Goal: Task Accomplishment & Management: Manage account settings

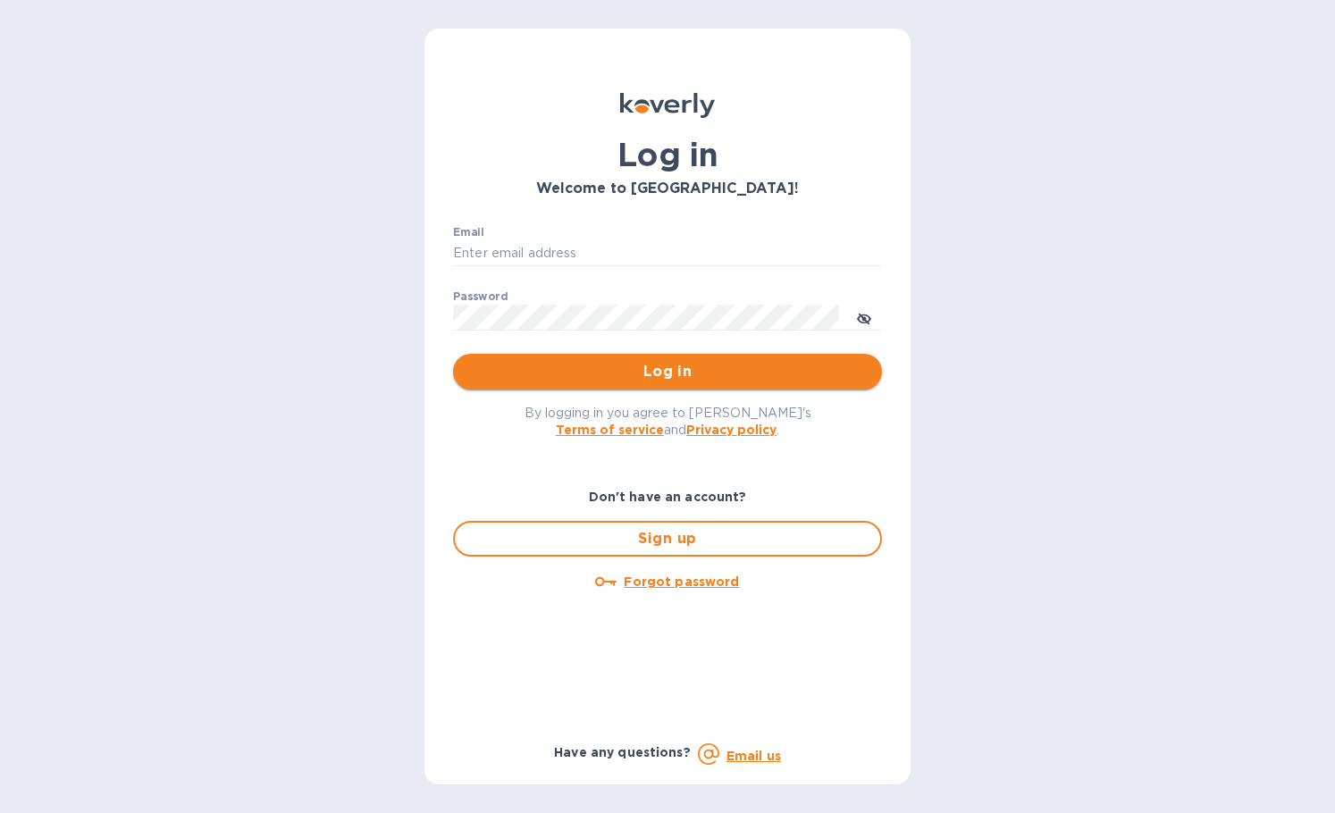
type input "[PERSON_NAME][EMAIL_ADDRESS][DOMAIN_NAME]"
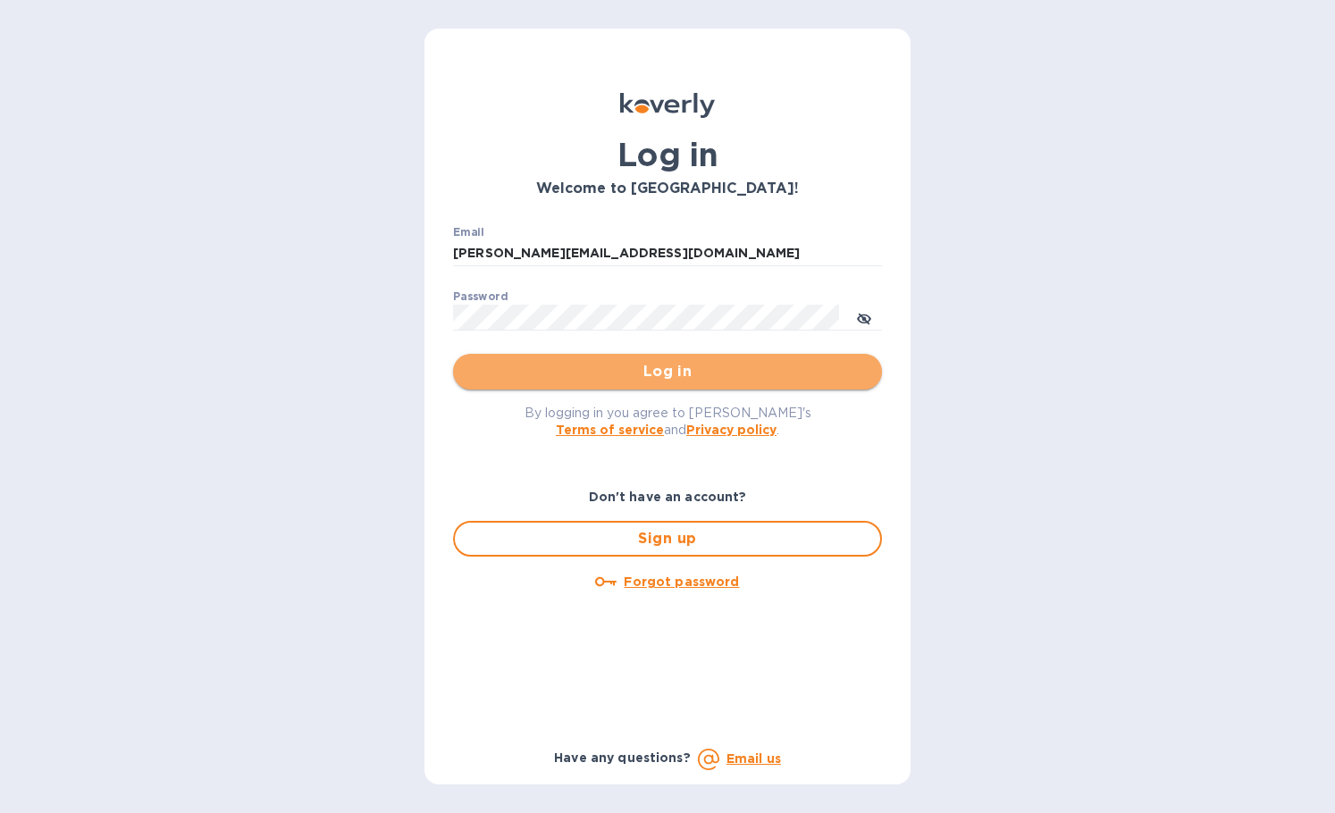
click at [596, 361] on span "Log in" at bounding box center [667, 371] width 400 height 21
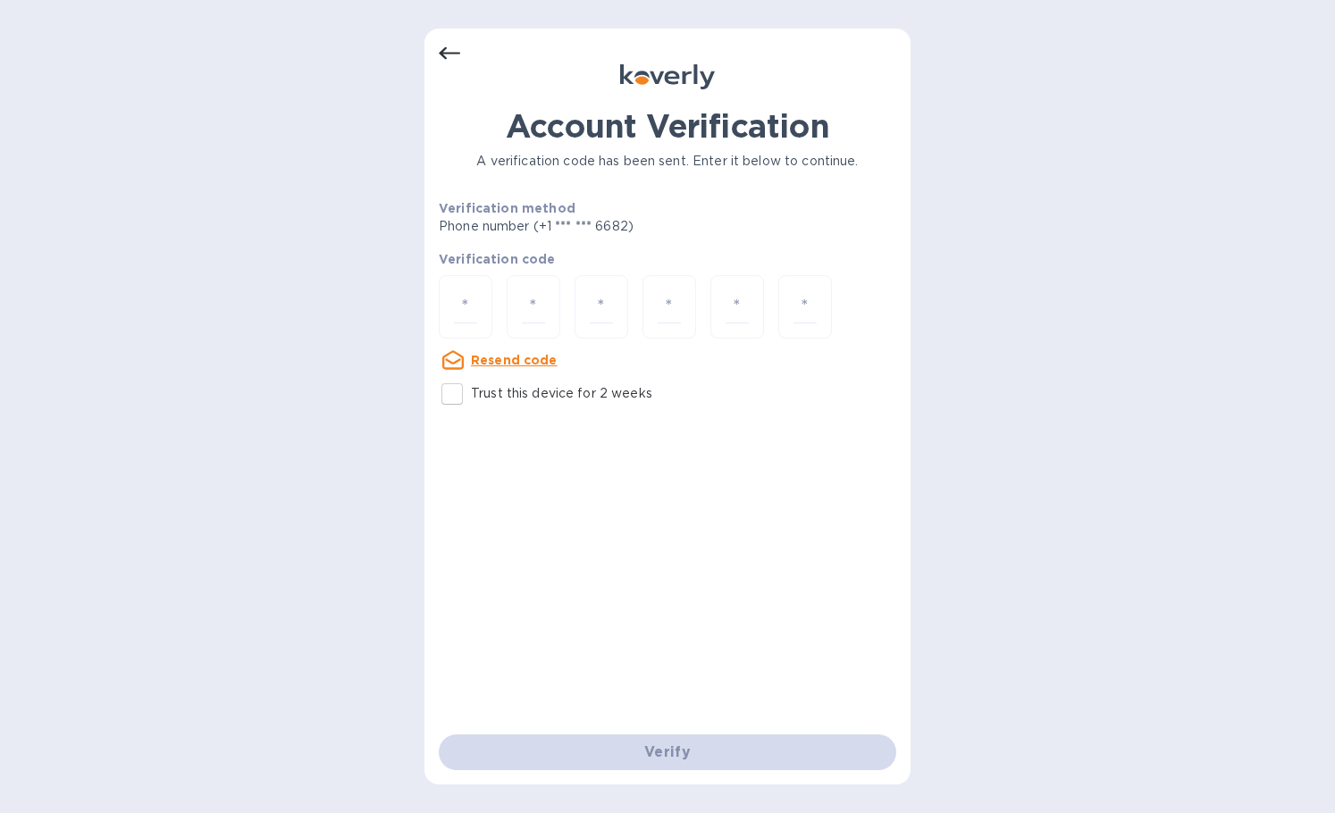
drag, startPoint x: 449, startPoint y: 384, endPoint x: 476, endPoint y: 303, distance: 85.6
click at [452, 381] on input "Trust this device for 2 weeks" at bounding box center [452, 394] width 38 height 38
checkbox input "true"
click at [476, 302] on input "number" at bounding box center [465, 306] width 23 height 33
click at [468, 289] on div at bounding box center [466, 306] width 54 height 63
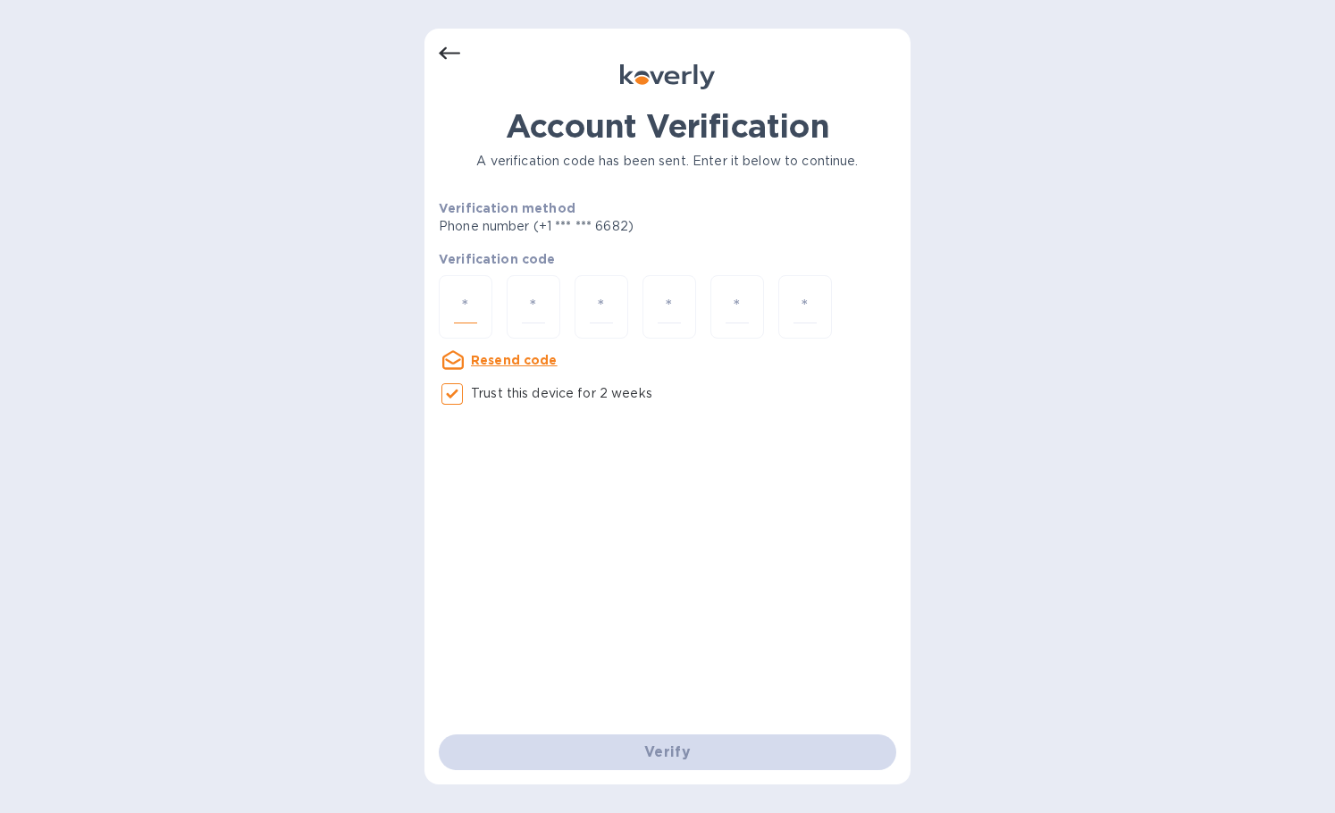
type input "4"
type input "5"
type input "6"
type input "1"
type input "2"
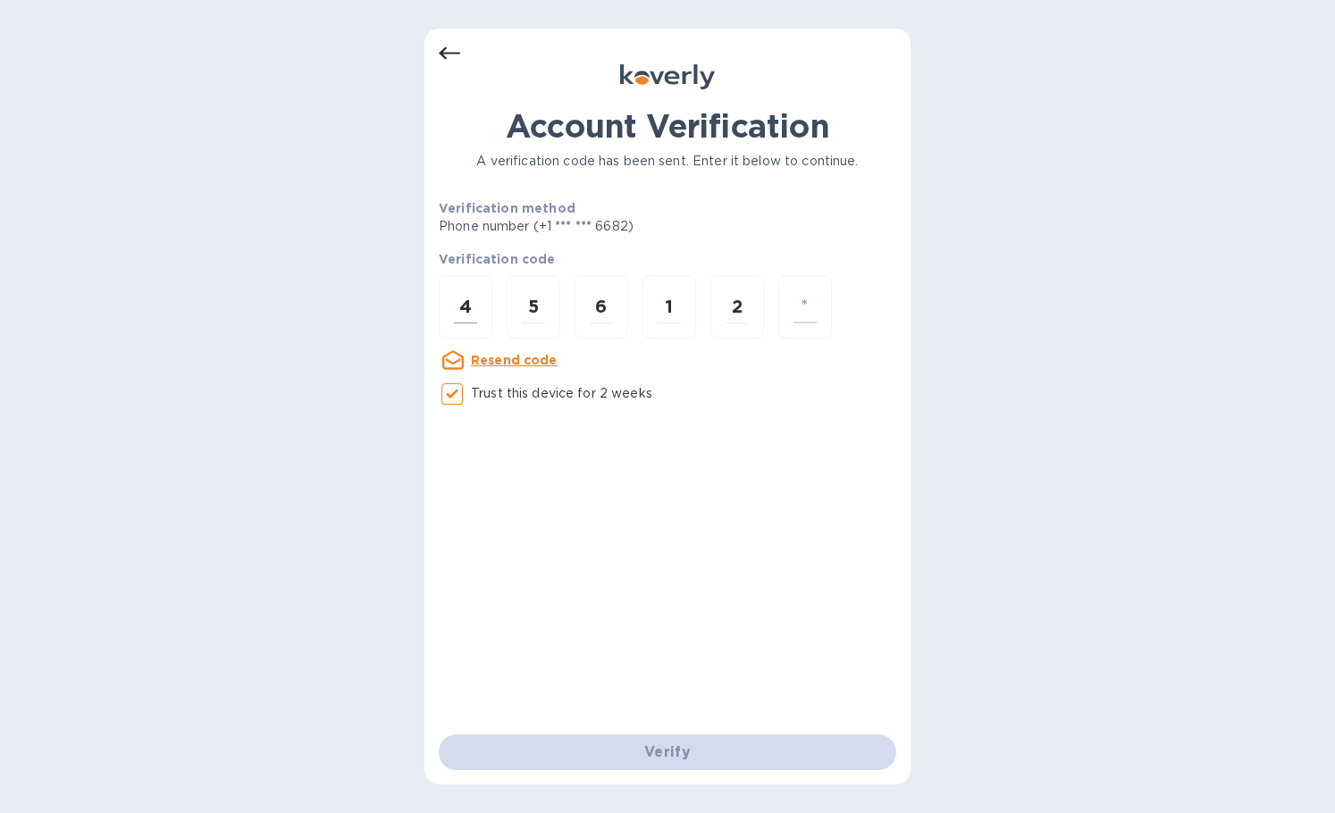
type input "8"
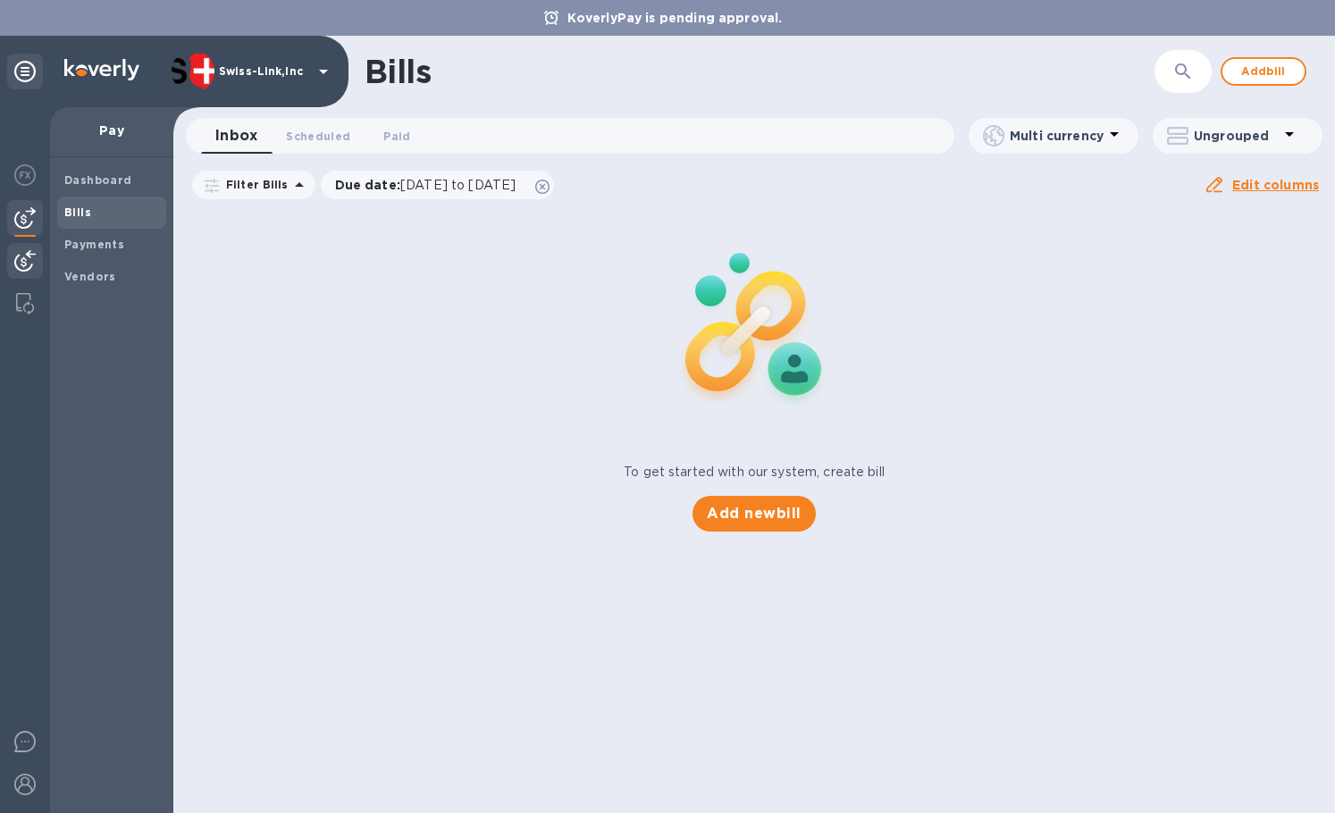
click at [38, 258] on div at bounding box center [25, 262] width 36 height 39
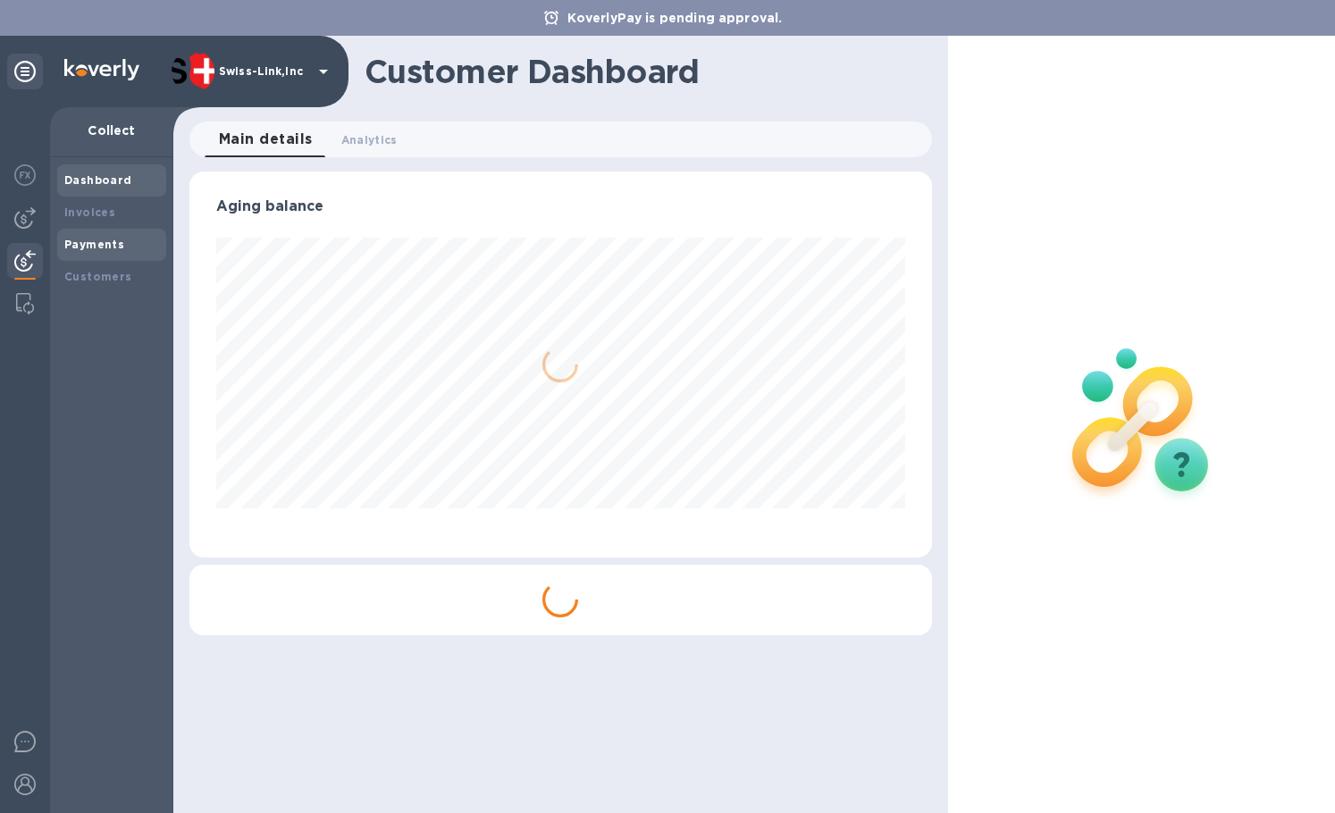
scroll to position [386, 742]
click at [90, 220] on div "Invoices" at bounding box center [111, 213] width 95 height 18
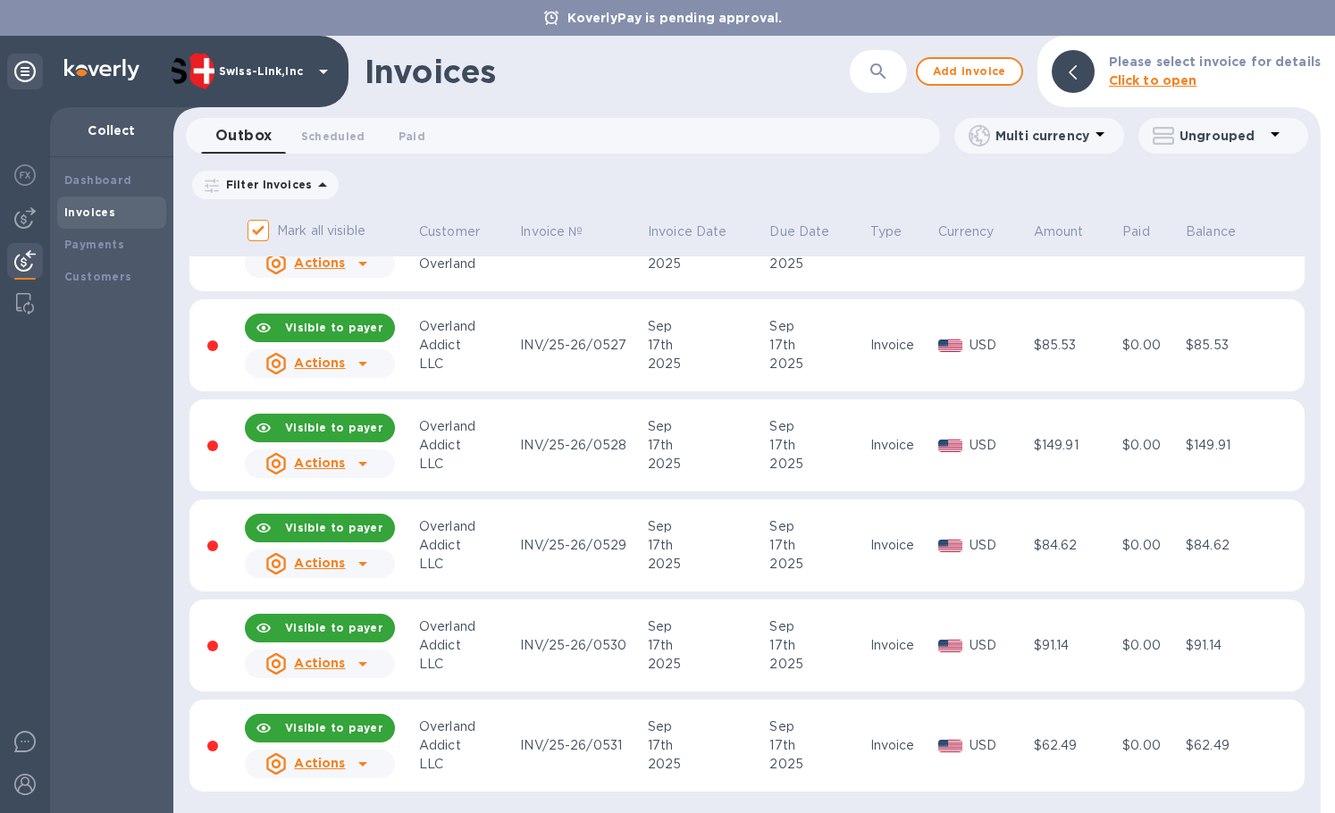
scroll to position [460, 0]
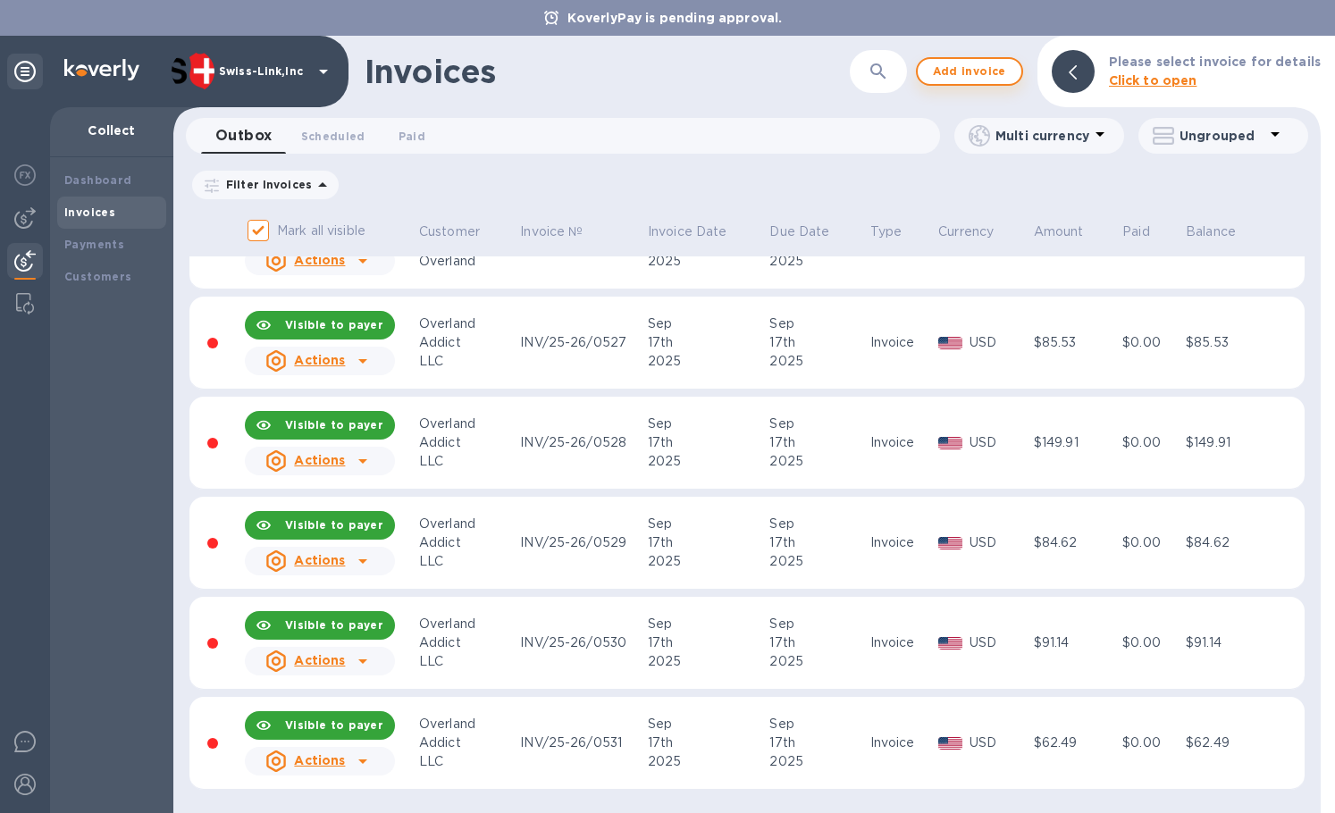
click at [979, 78] on span "Add invoice" at bounding box center [969, 71] width 75 height 21
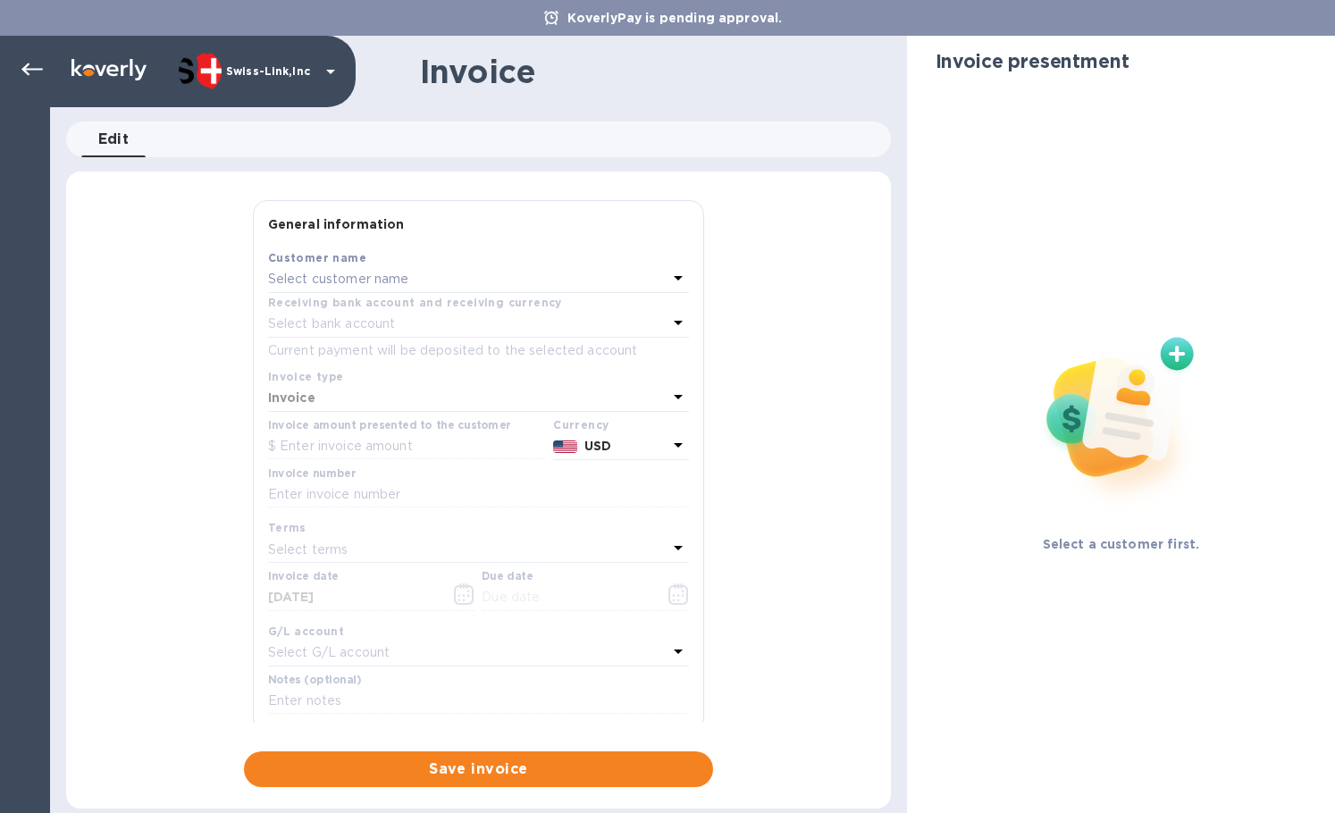
click at [318, 289] on div "Select customer name" at bounding box center [467, 279] width 399 height 25
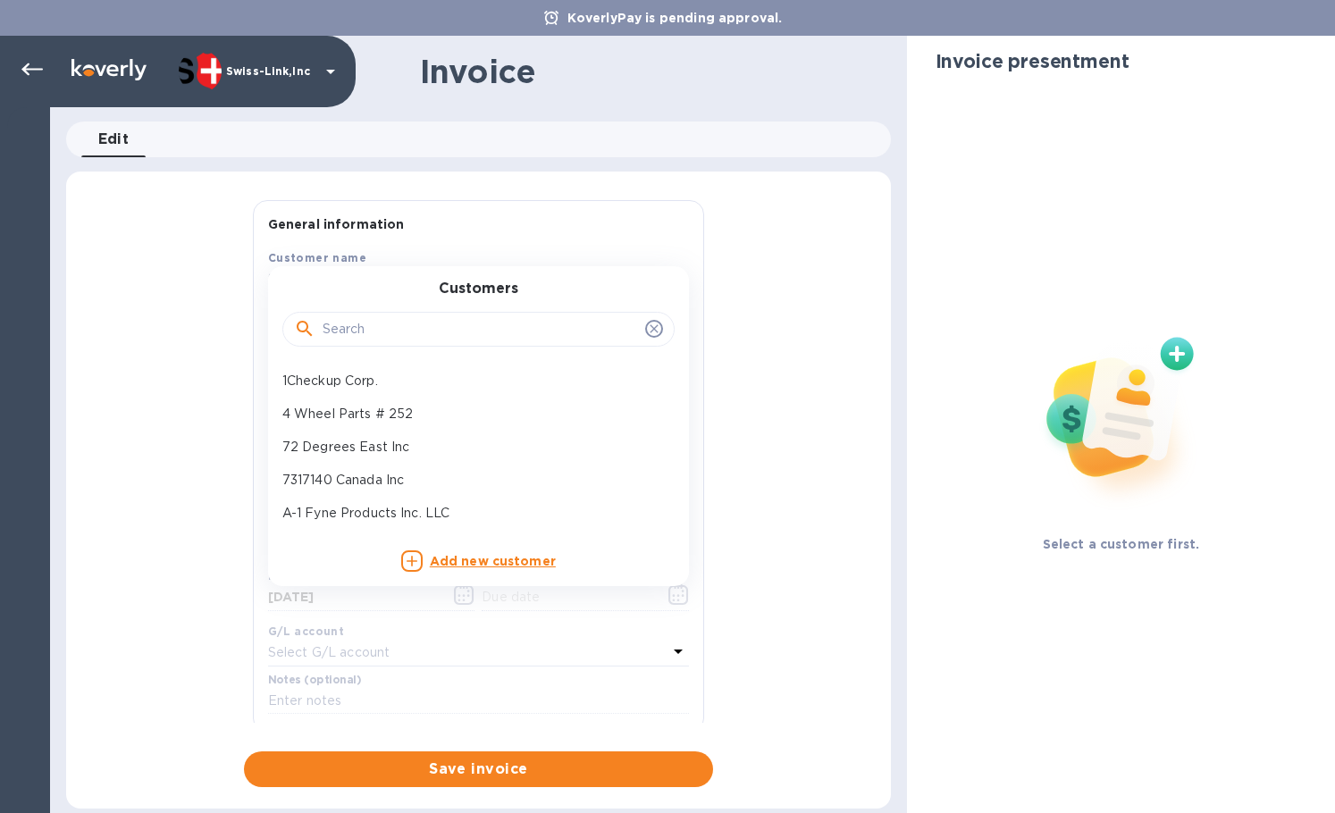
click at [330, 326] on input "text" at bounding box center [480, 329] width 315 height 27
paste input "Overland Addict LLC"
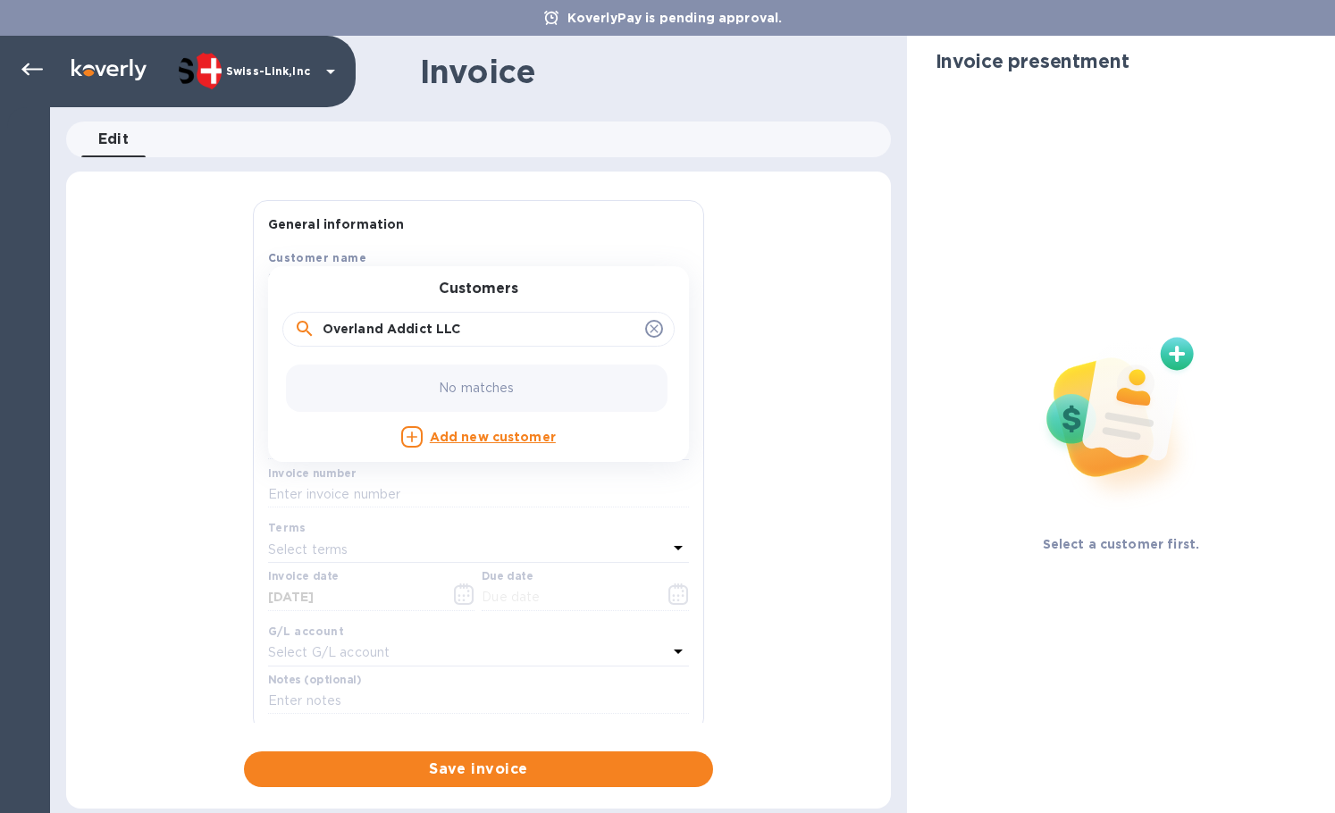
drag, startPoint x: 329, startPoint y: 324, endPoint x: 299, endPoint y: 324, distance: 29.5
click at [300, 324] on div "Overland Addict LLC" at bounding box center [478, 329] width 369 height 27
type input "Overland Addict LLC"
click at [362, 380] on p "Overland Addict LLC" at bounding box center [471, 381] width 378 height 19
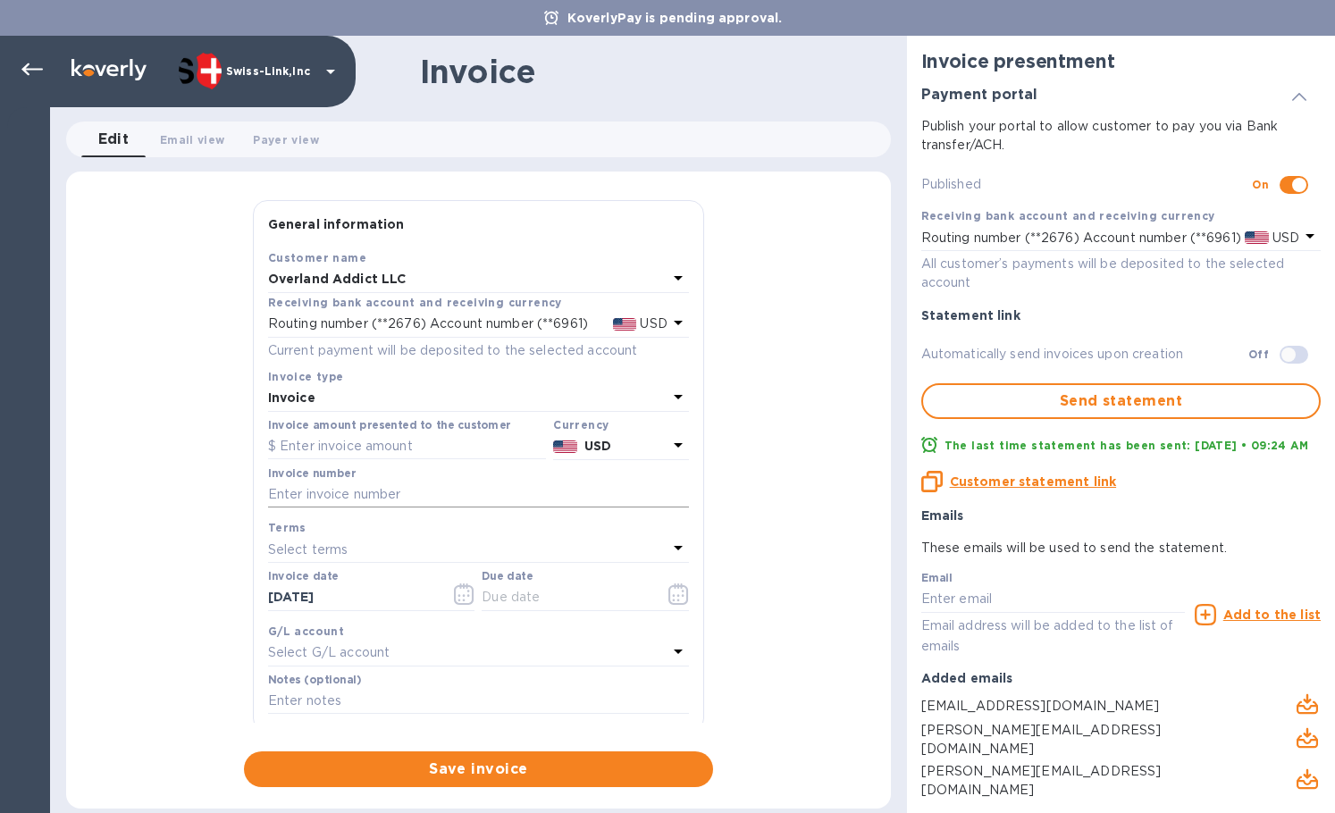
click at [403, 489] on input "text" at bounding box center [478, 495] width 421 height 27
paste input "INV0001266"
type input "INV0001266"
click at [393, 439] on input "text" at bounding box center [407, 446] width 278 height 27
paste input "78.34"
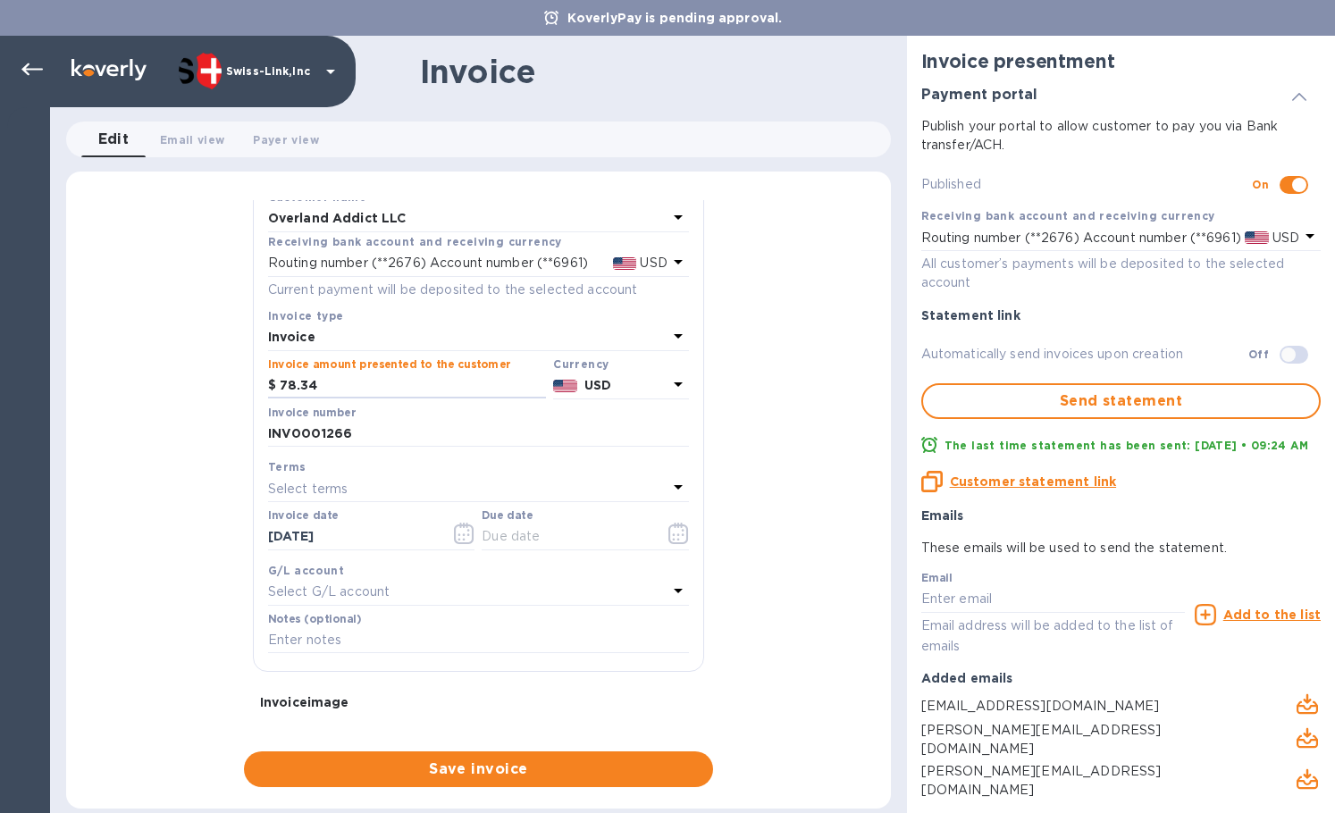
scroll to position [89, 0]
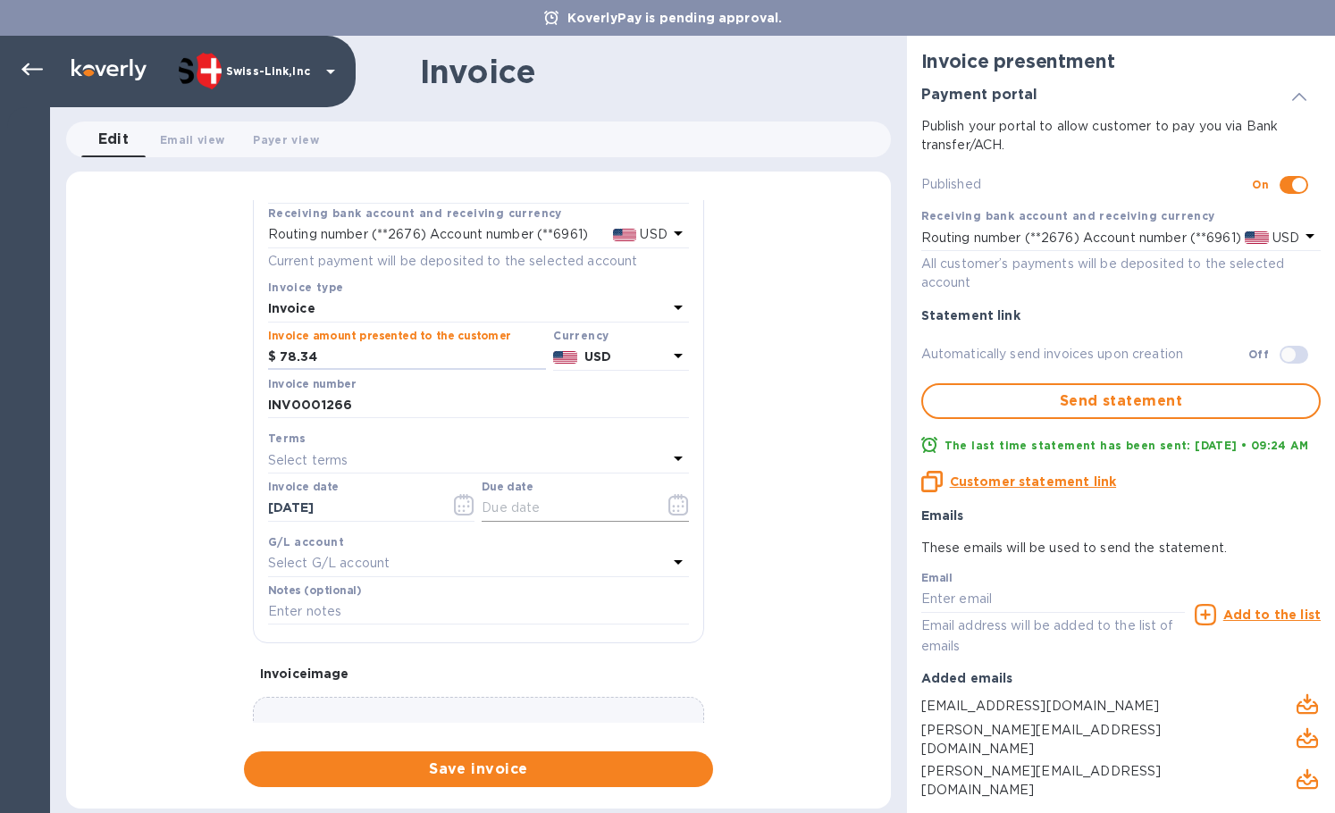
type input "78.34"
click at [550, 506] on input "text" at bounding box center [566, 508] width 169 height 27
click at [658, 502] on button "button" at bounding box center [679, 504] width 42 height 43
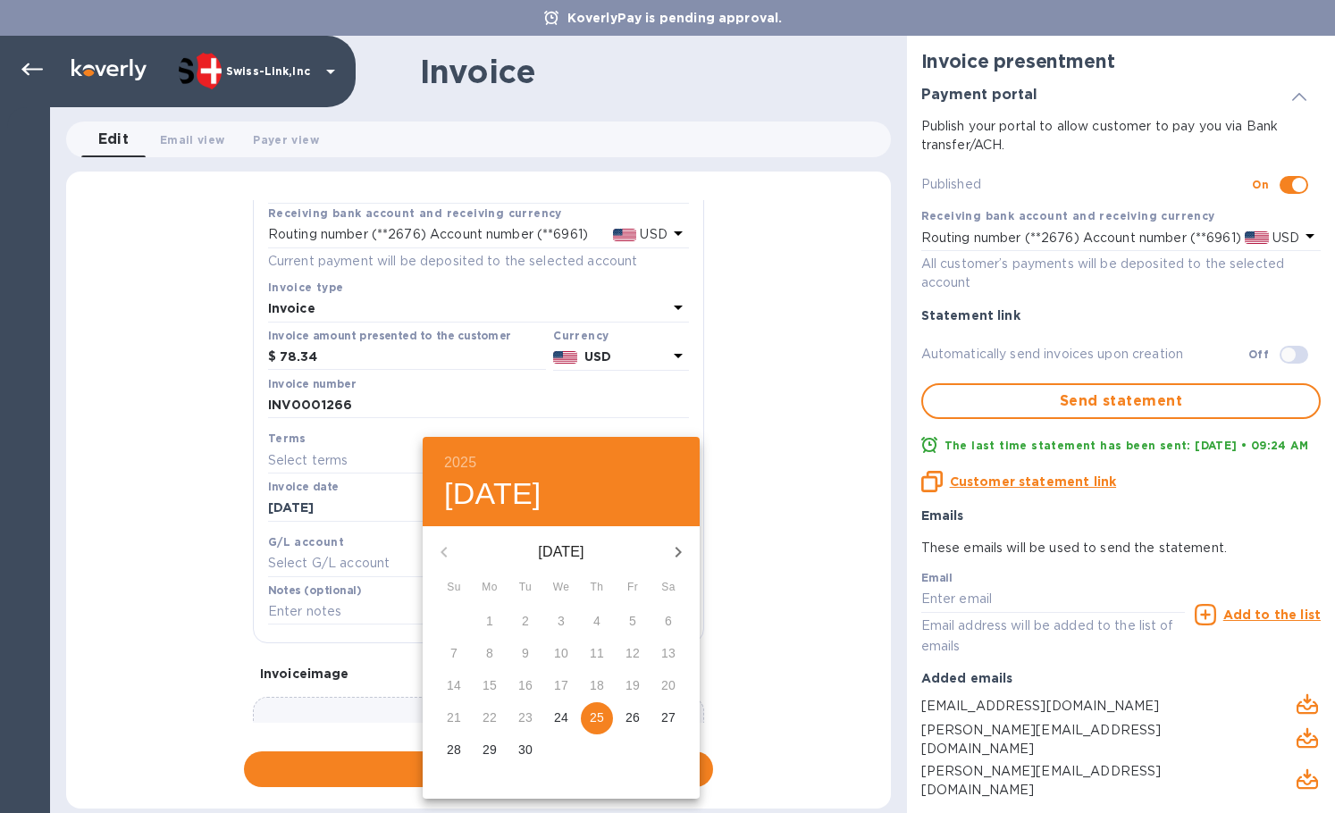
click at [595, 724] on p "25" at bounding box center [597, 718] width 14 height 18
type input "[DATE]"
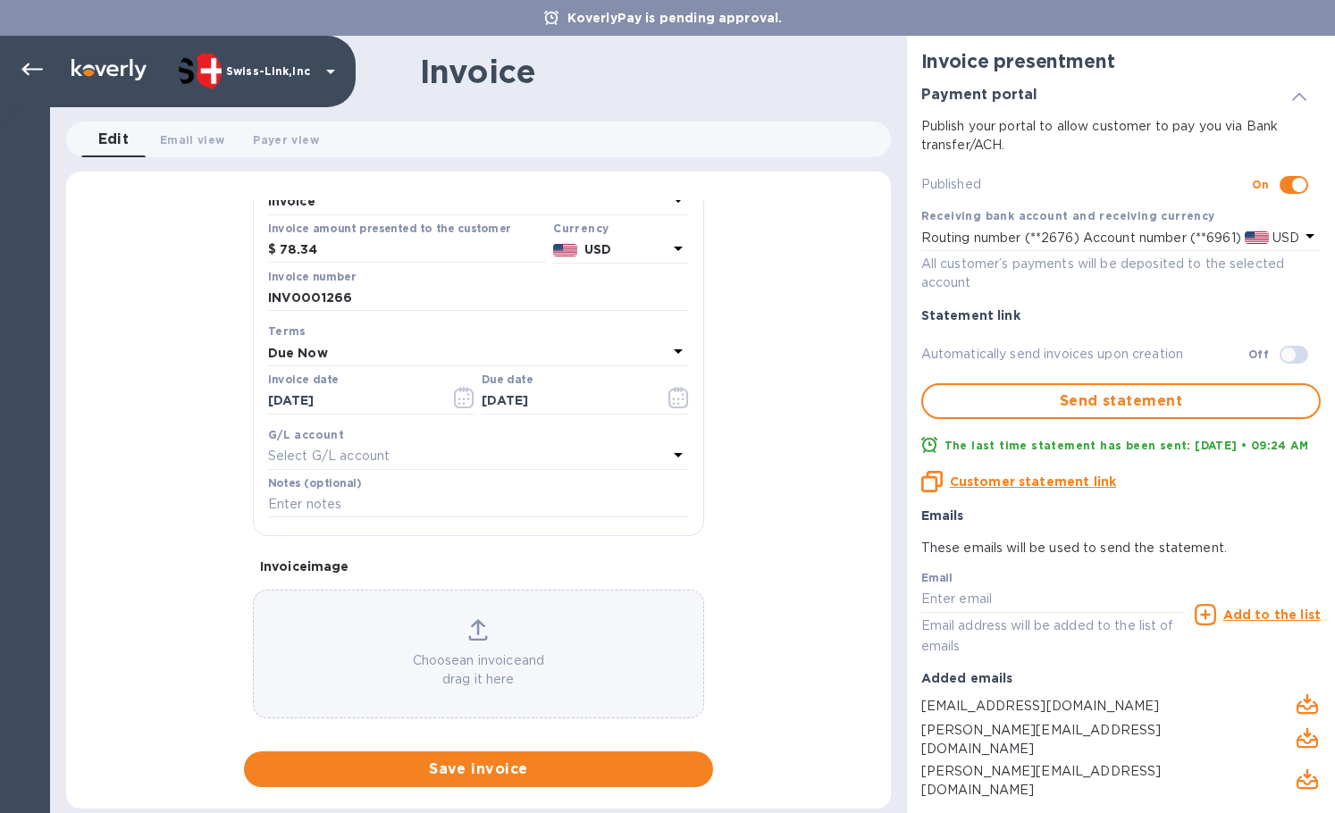
scroll to position [214, 0]
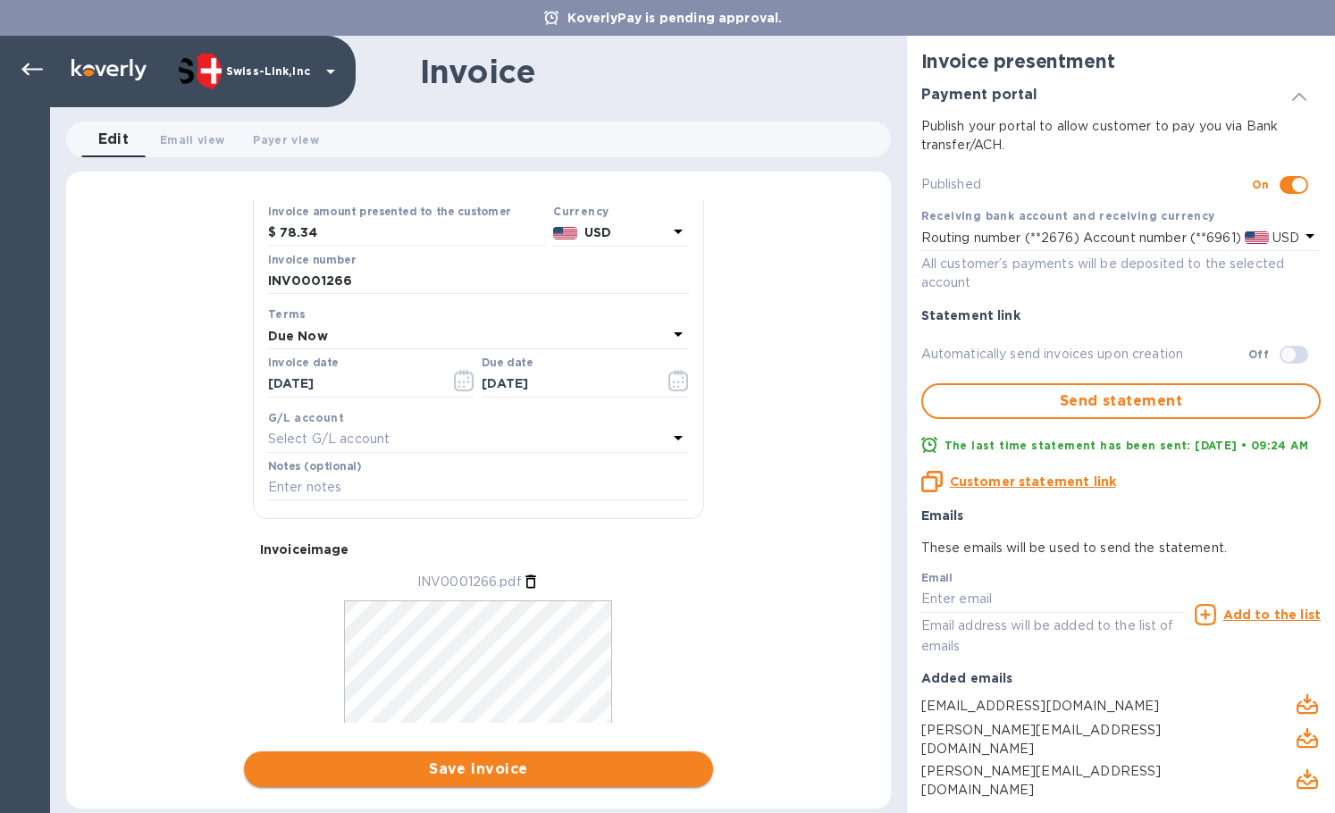
click at [449, 761] on span "Save invoice" at bounding box center [478, 769] width 440 height 21
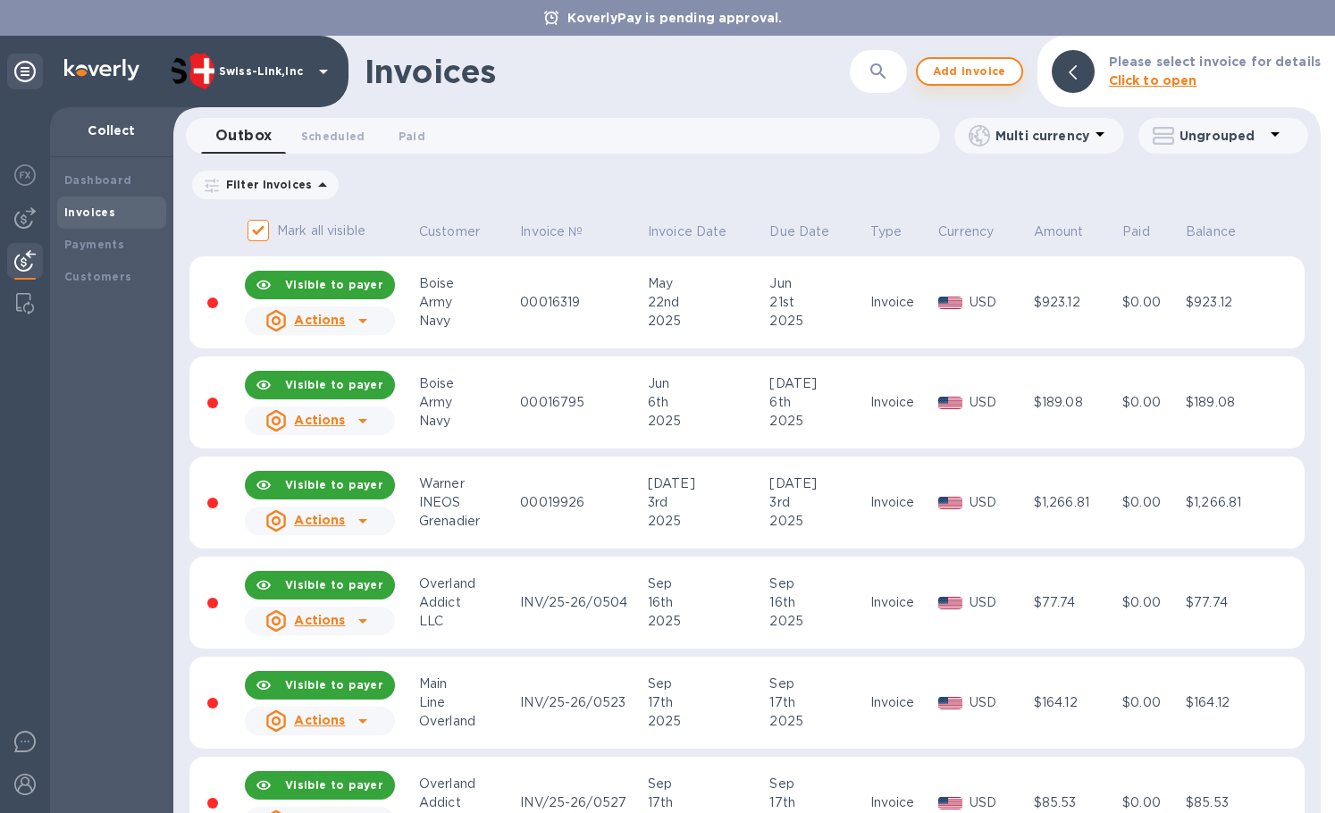
click at [997, 78] on span "Add invoice" at bounding box center [969, 71] width 75 height 21
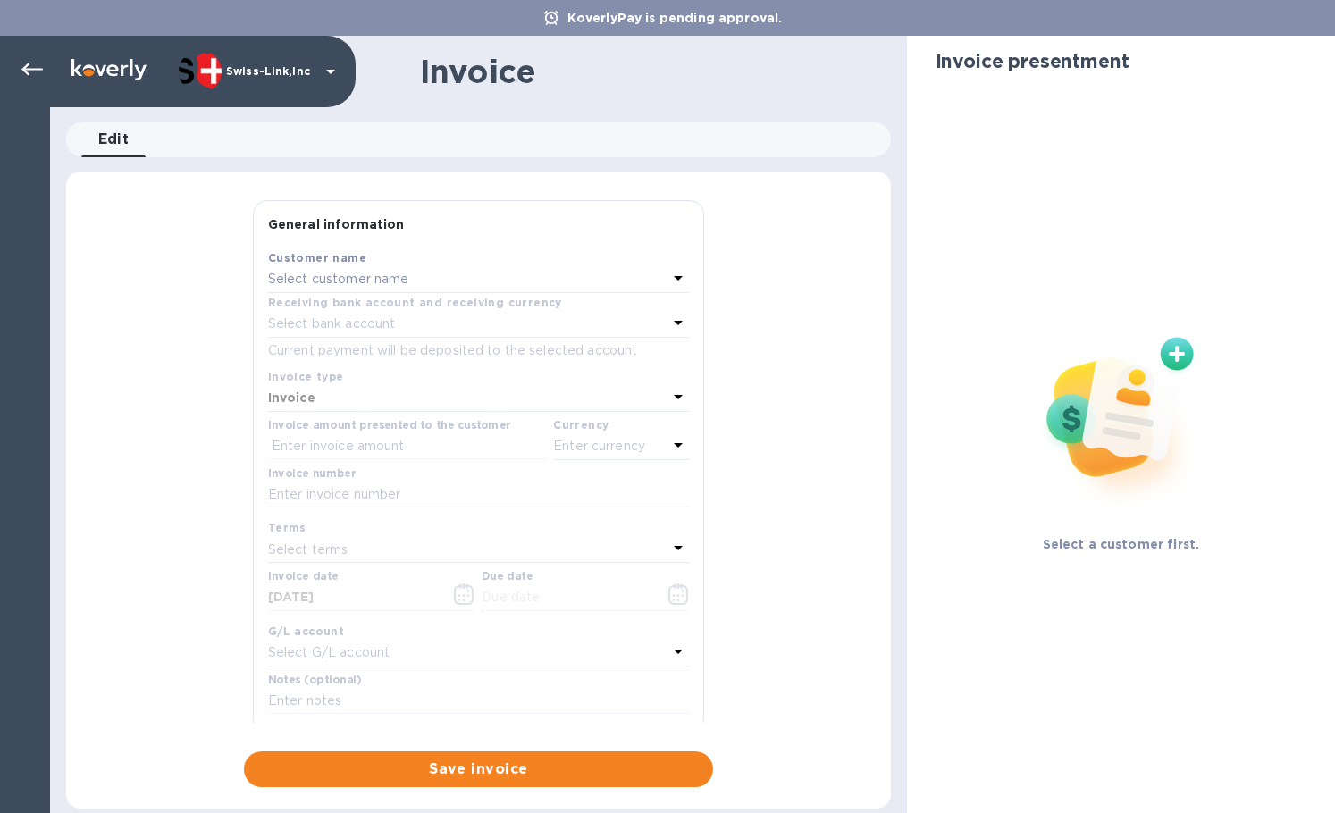
click at [321, 279] on p "Select customer name" at bounding box center [338, 279] width 141 height 19
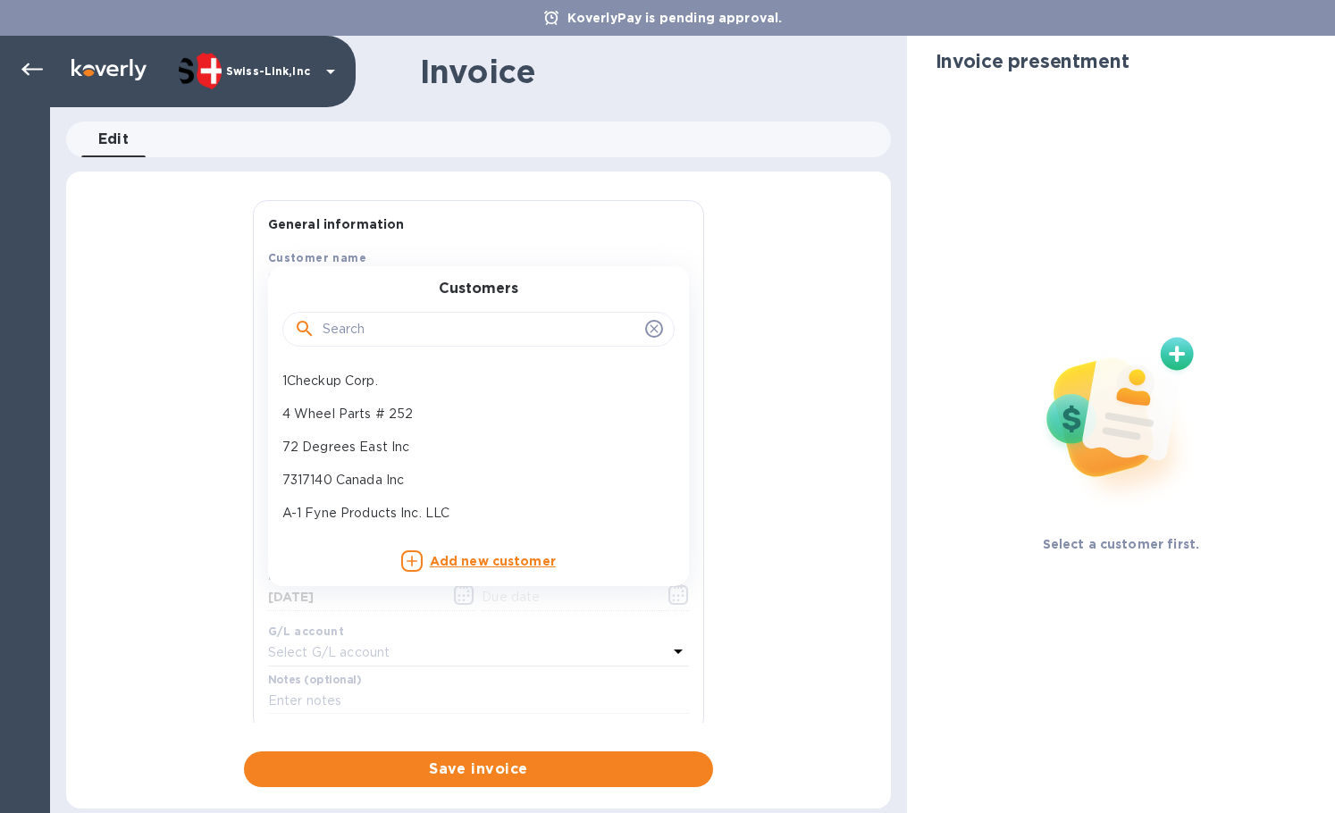
paste input "Overland Addict"
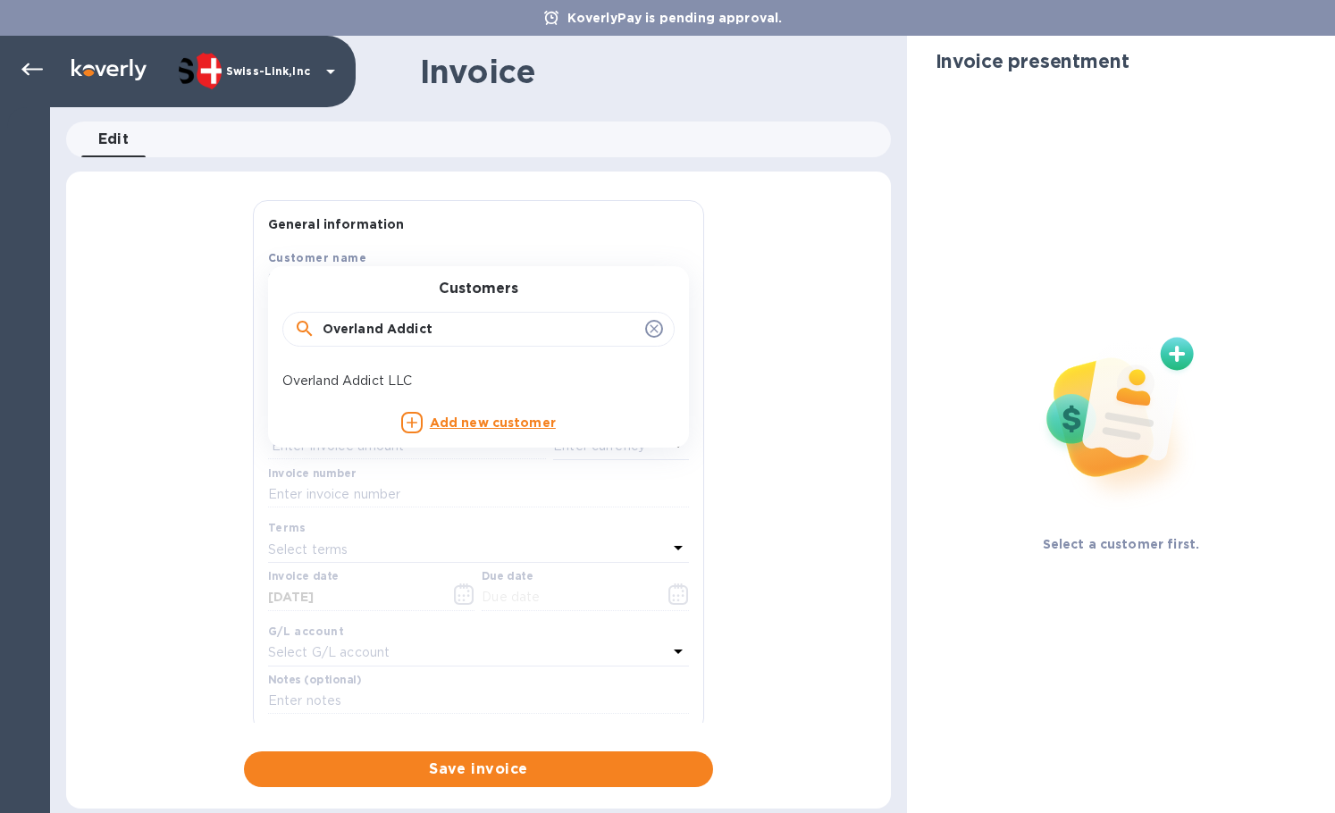
click at [323, 331] on input "Overland Addict" at bounding box center [480, 329] width 315 height 27
type input "Overland Addict"
click at [333, 381] on p "Overland Addict LLC" at bounding box center [471, 381] width 378 height 19
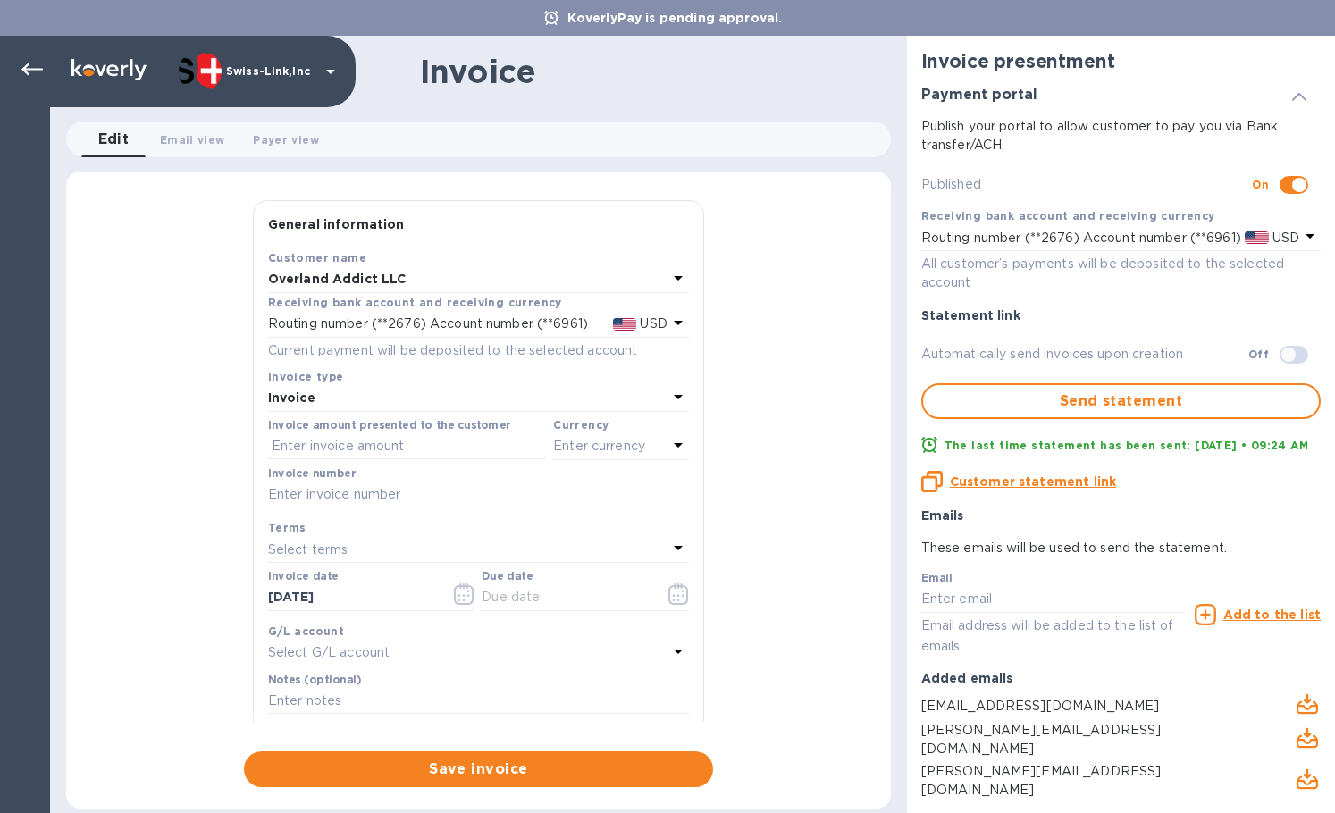
drag, startPoint x: 370, startPoint y: 508, endPoint x: 373, endPoint y: 499, distance: 9.3
click at [371, 504] on div "Invoice number" at bounding box center [478, 490] width 428 height 52
click at [373, 499] on input "text" at bounding box center [478, 495] width 421 height 27
paste input "INV0001267"
type input "INV0001267"
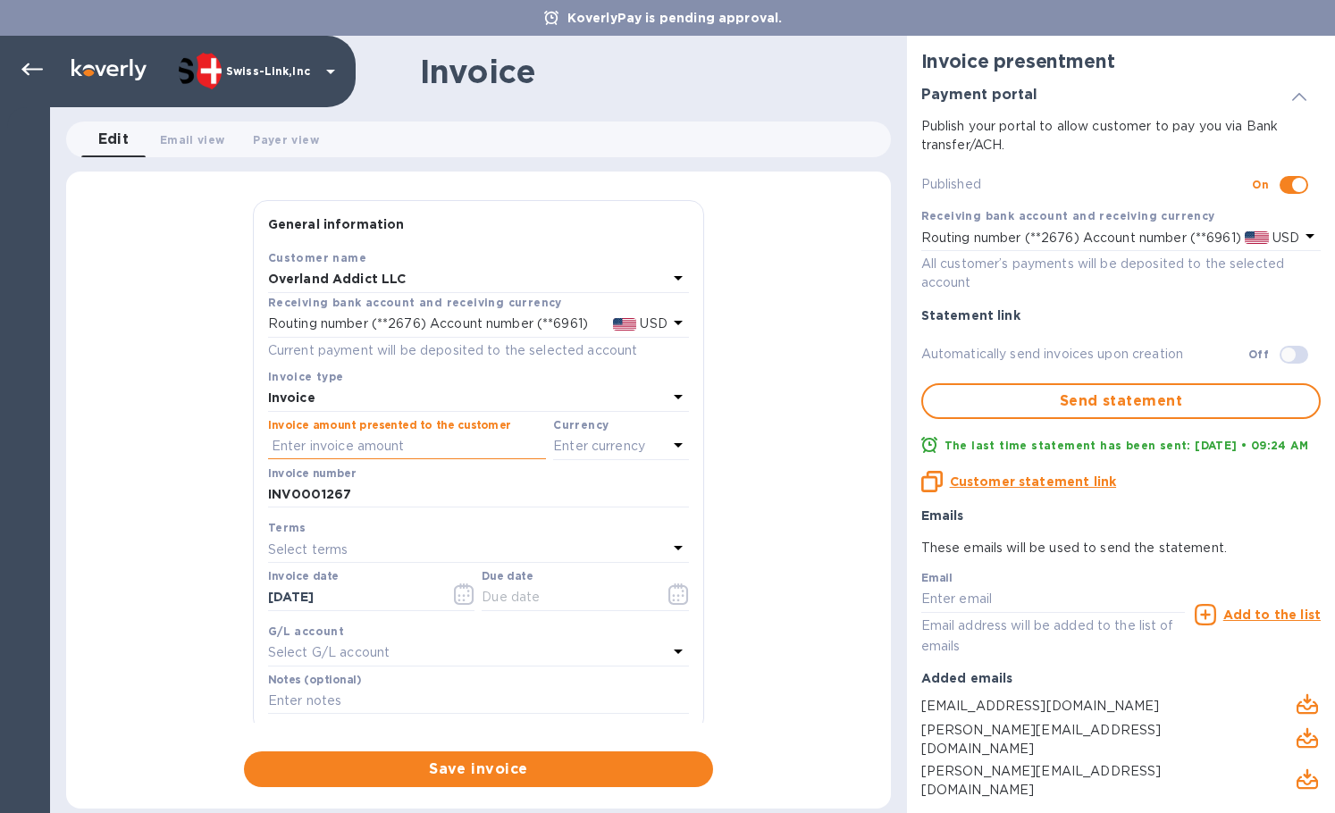
click at [344, 449] on input "text" at bounding box center [407, 446] width 278 height 27
paste input "77.30"
type input "77.30"
click at [586, 447] on p "Enter currency" at bounding box center [599, 446] width 92 height 19
click at [550, 491] on p "US Dollar" at bounding box center [592, 491] width 138 height 19
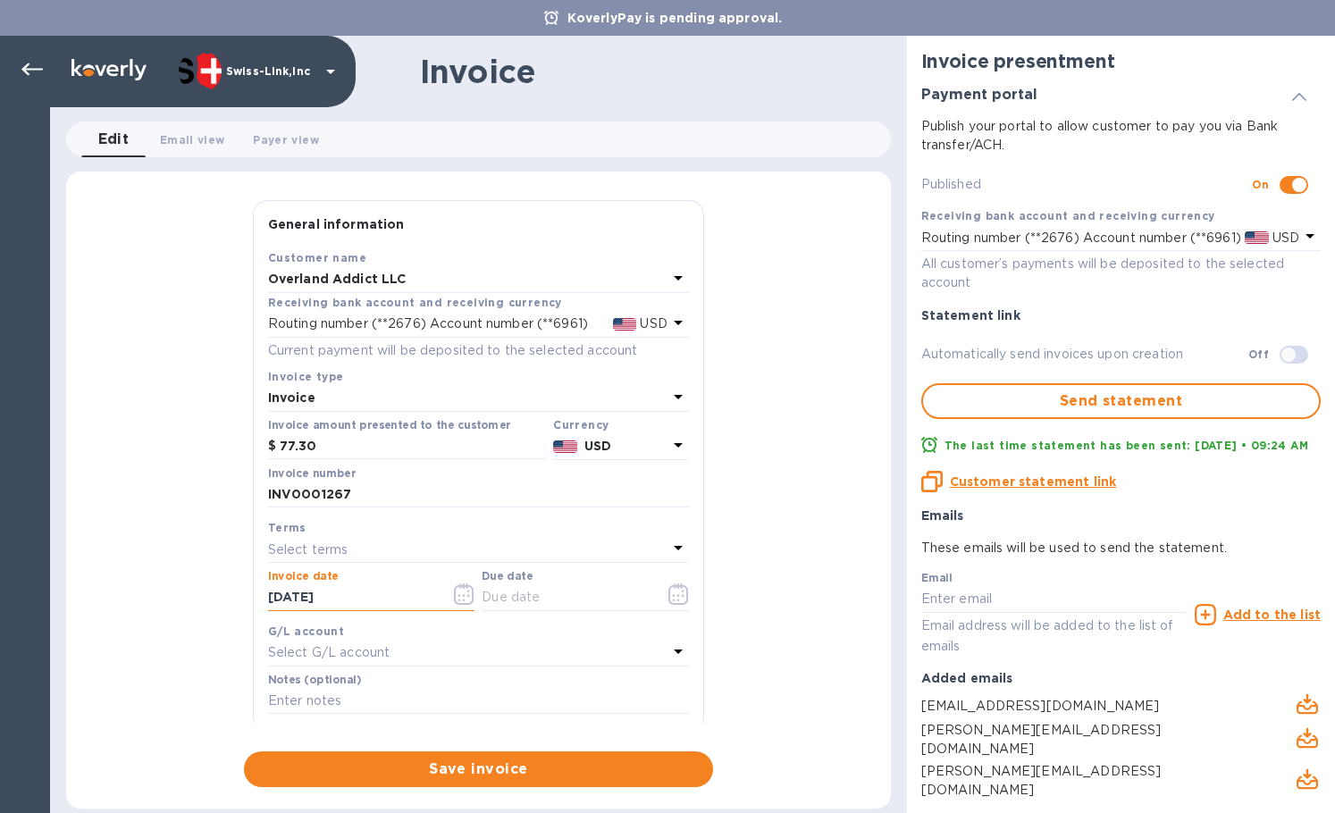
drag, startPoint x: 377, startPoint y: 601, endPoint x: 267, endPoint y: 601, distance: 109.9
click at [264, 602] on div "Invoice date [DATE]" at bounding box center [371, 592] width 214 height 52
click at [491, 607] on input "text" at bounding box center [566, 597] width 169 height 27
click at [669, 600] on icon "button" at bounding box center [678, 593] width 21 height 21
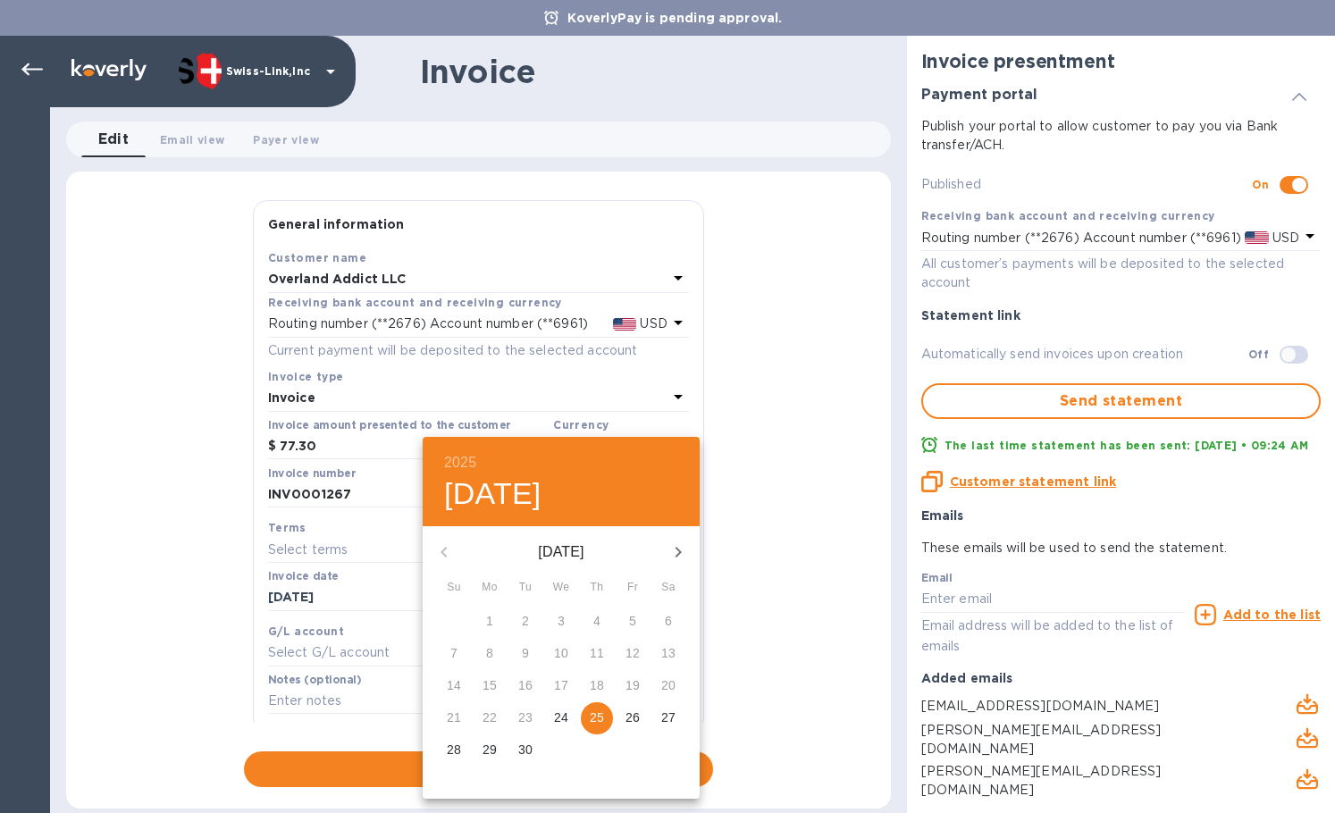
click at [594, 720] on p "25" at bounding box center [597, 718] width 14 height 18
type input "[DATE]"
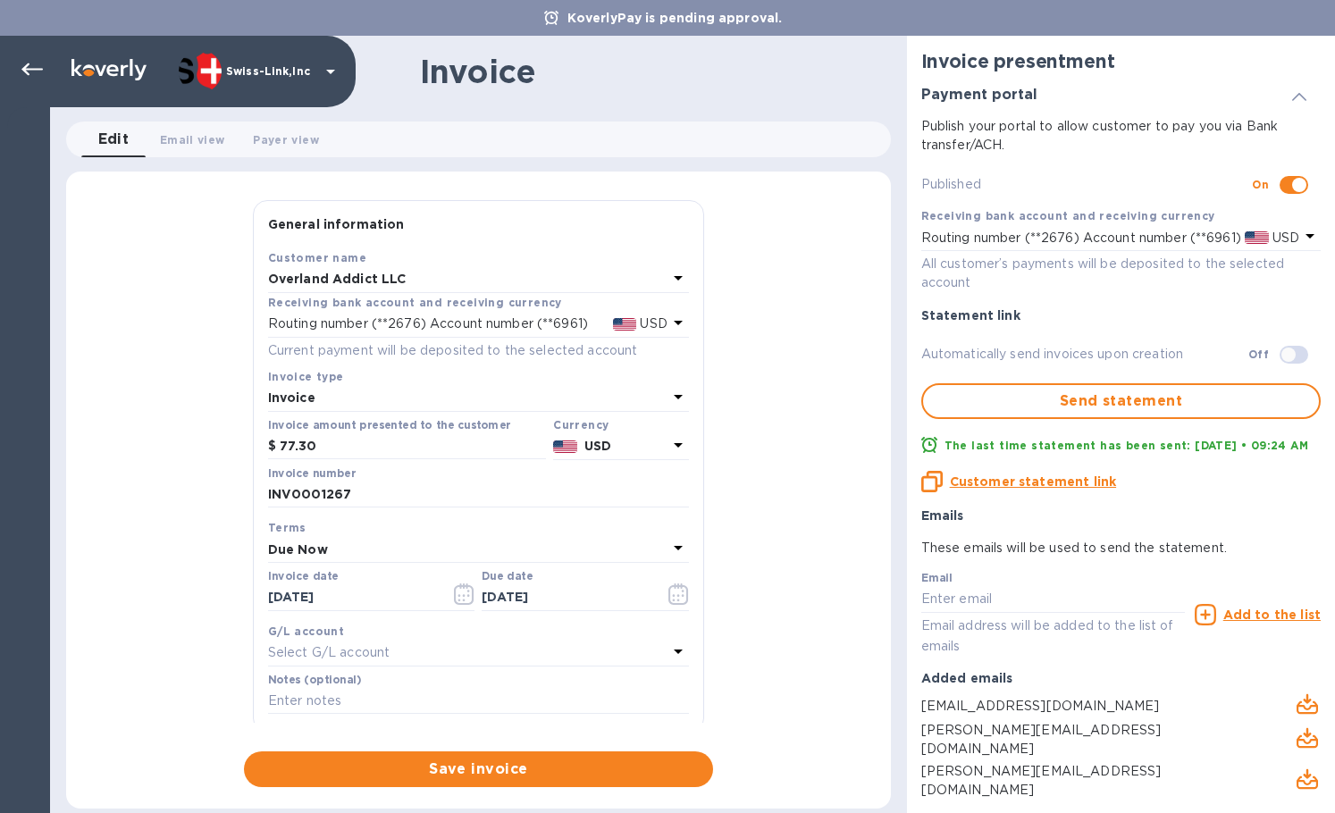
scroll to position [214, 0]
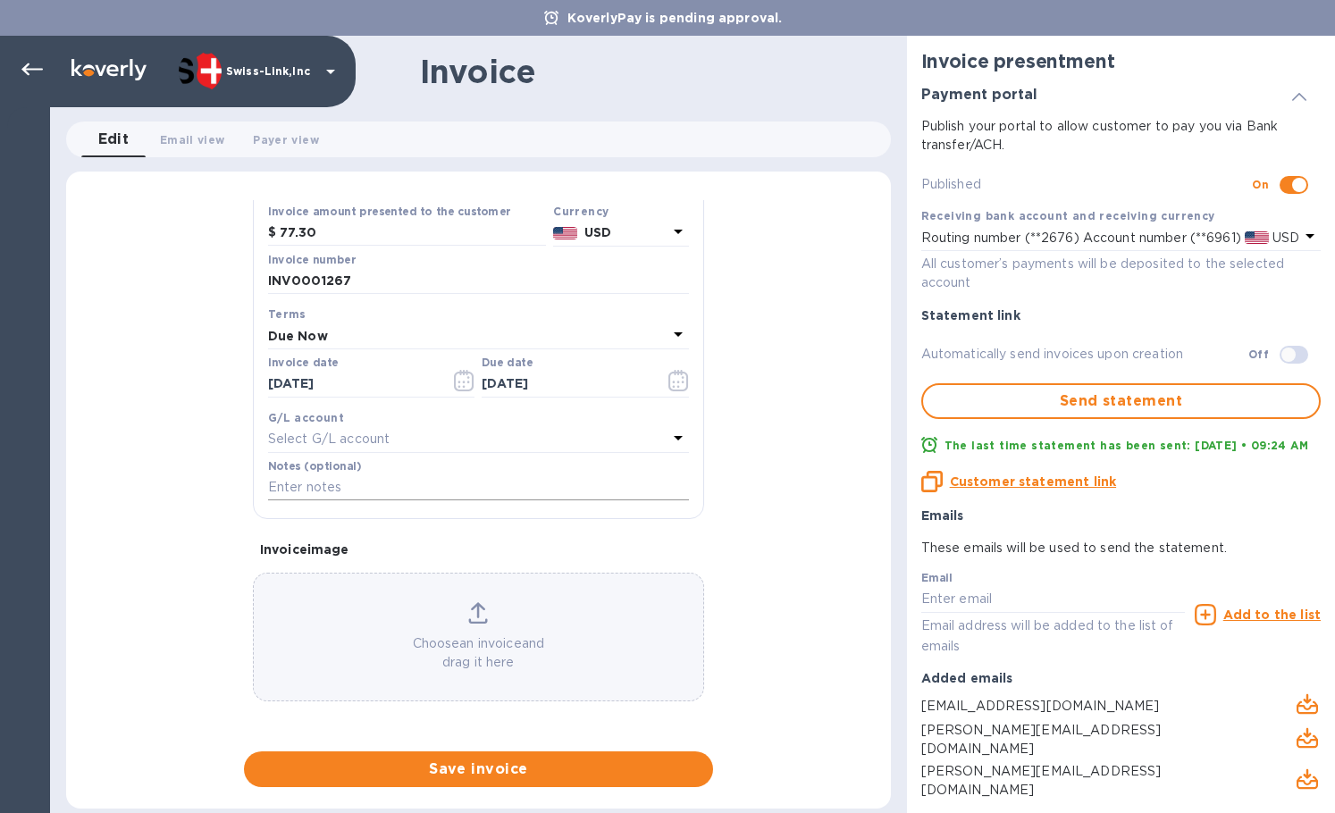
click at [325, 480] on input "text" at bounding box center [478, 487] width 421 height 27
paste input "3730-13029"
type input "3730-13029"
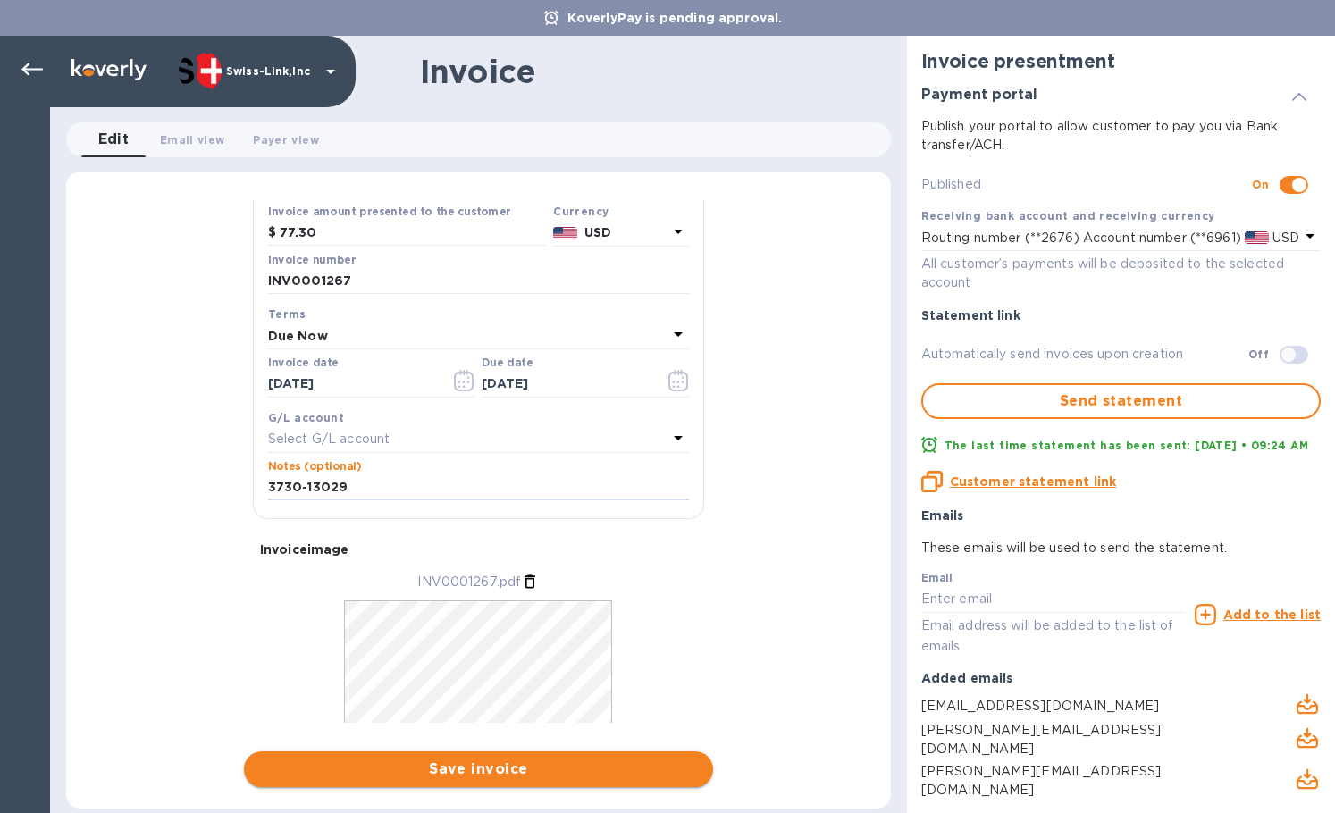
click at [530, 765] on span "Save invoice" at bounding box center [478, 769] width 440 height 21
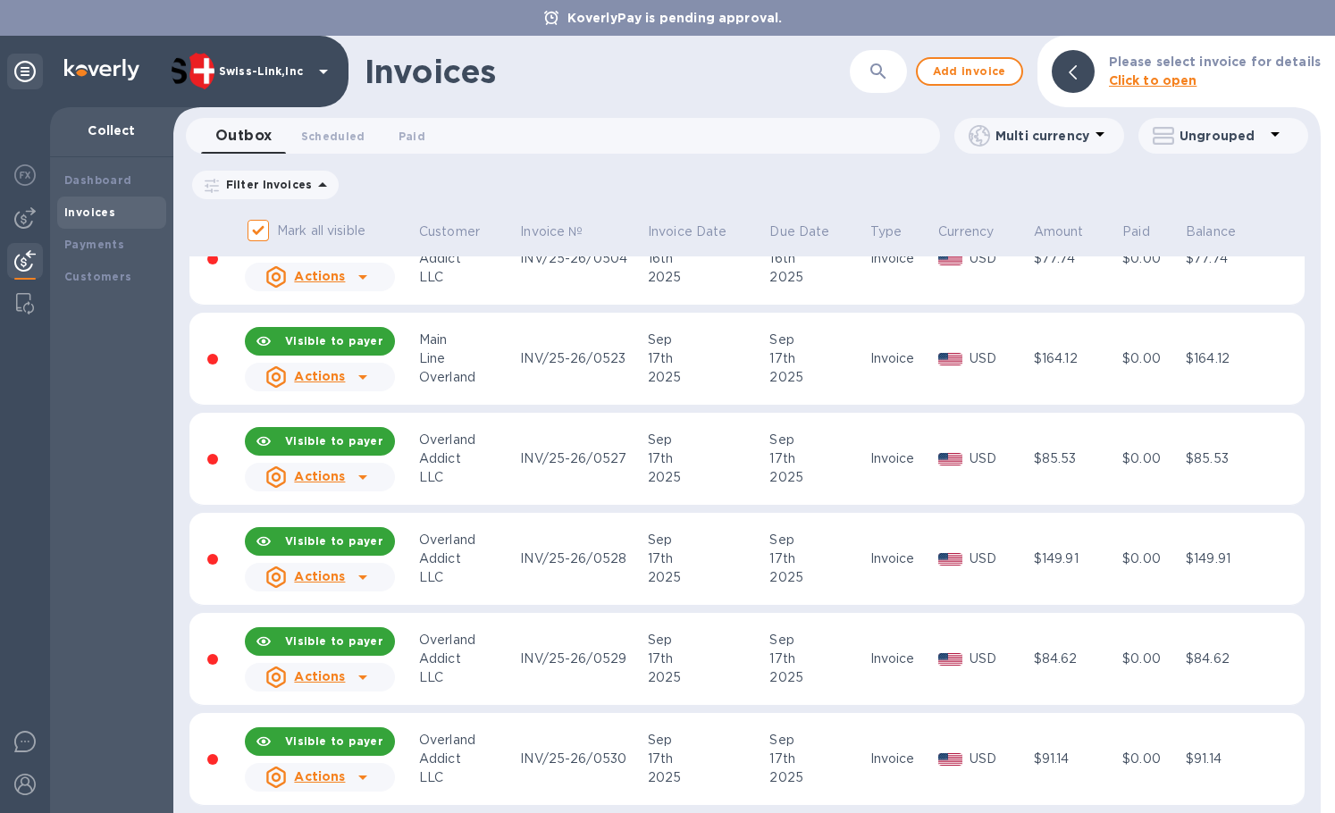
scroll to position [357, 0]
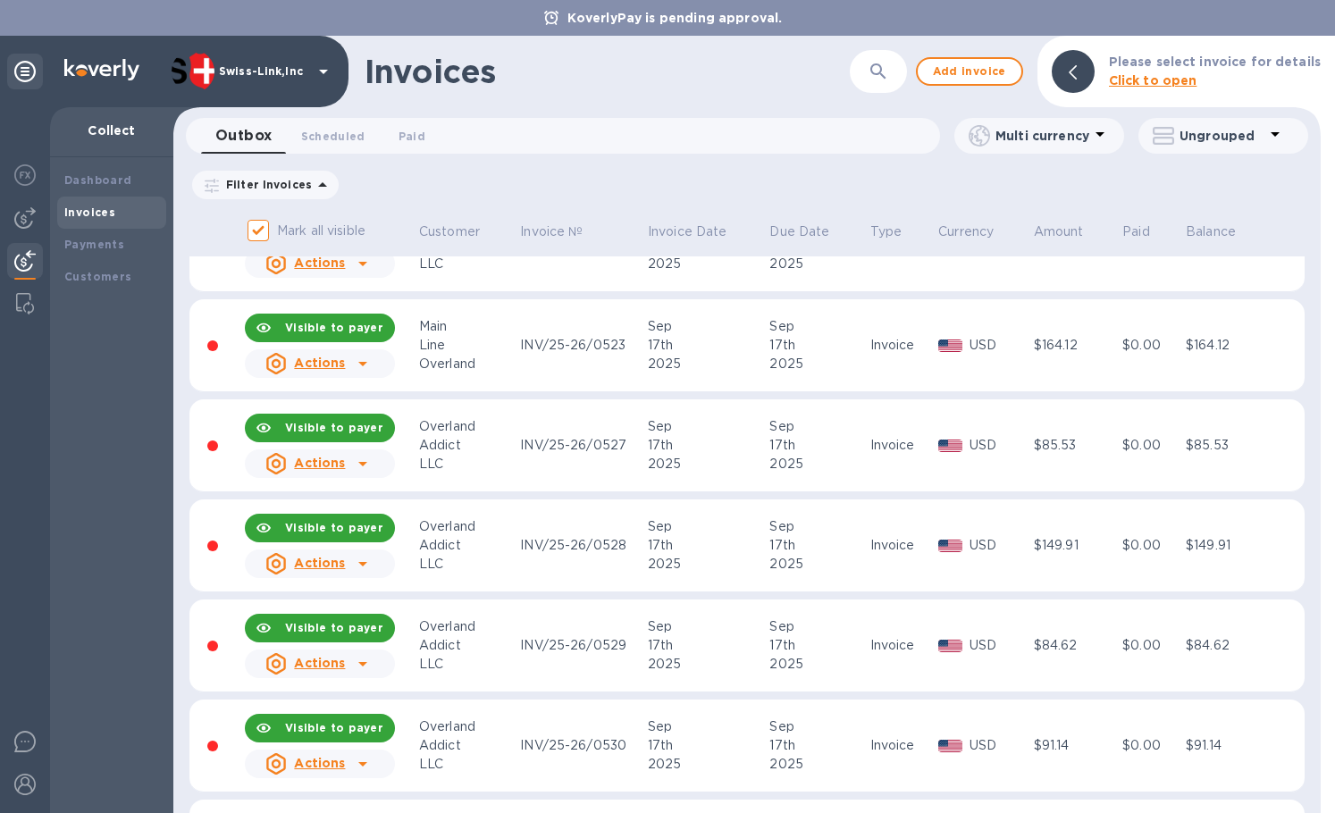
click at [387, 558] on div "Actions" at bounding box center [319, 564] width 157 height 36
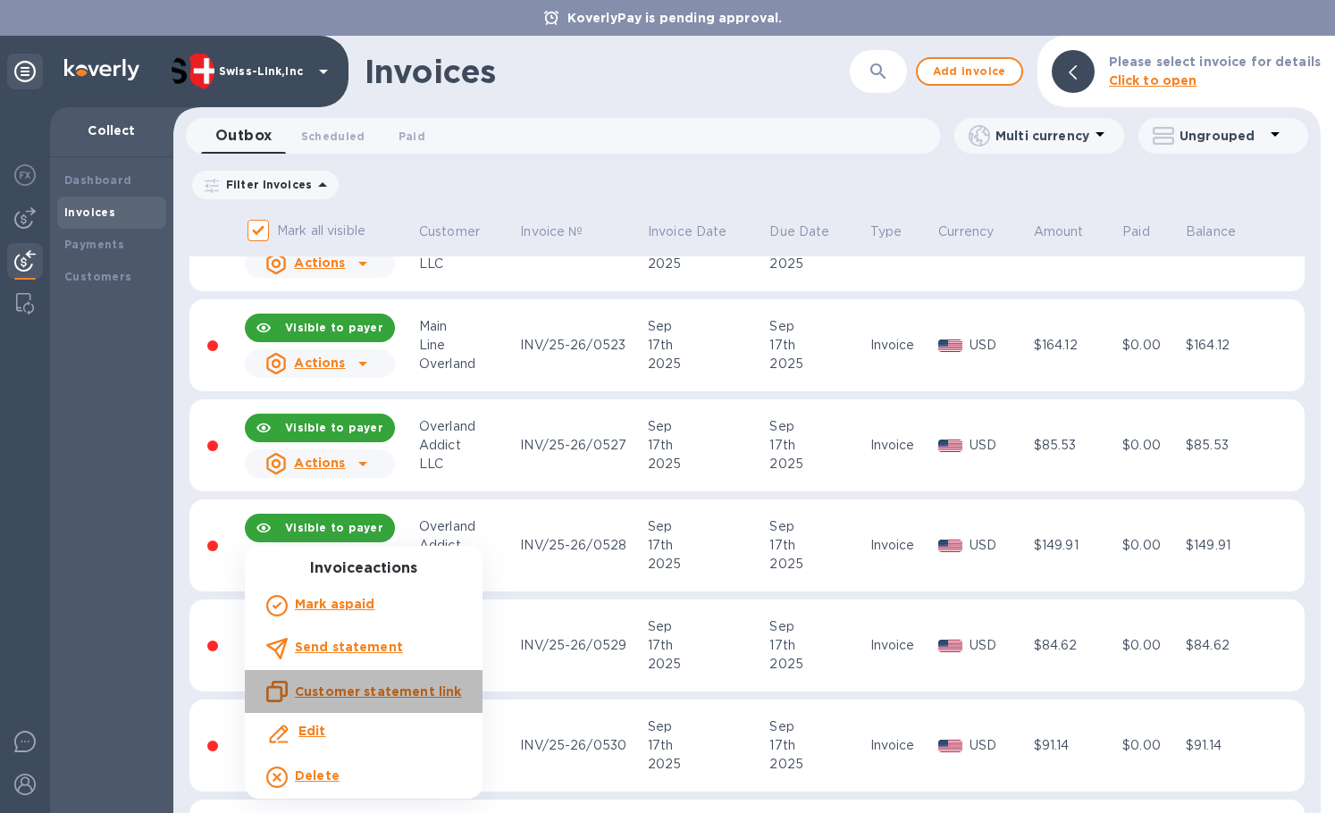
click at [410, 685] on u "Customer statement link" at bounding box center [378, 691] width 166 height 14
